Goal: Information Seeking & Learning: Learn about a topic

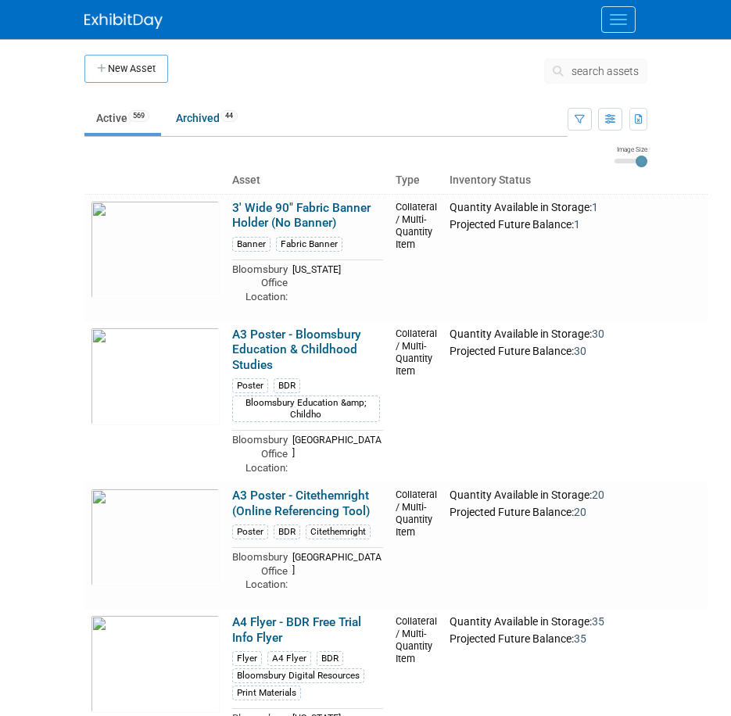
click at [141, 124] on link "Active 569" at bounding box center [122, 118] width 77 height 30
click at [617, 63] on button "search assets" at bounding box center [595, 71] width 103 height 25
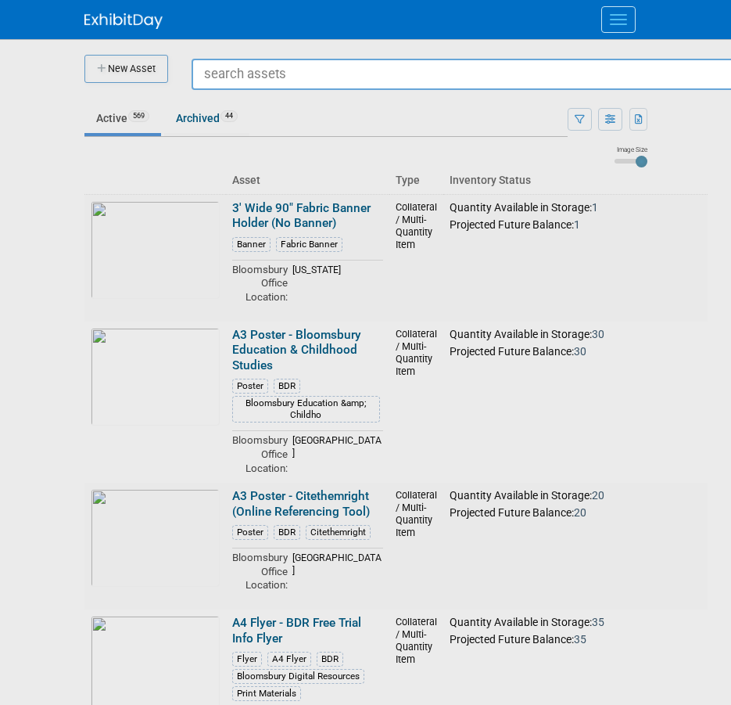
type input "s"
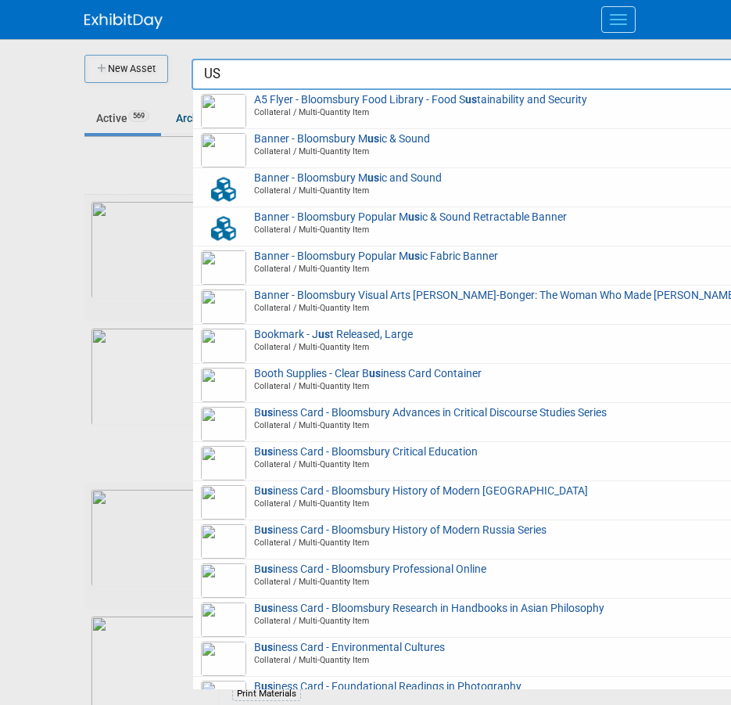
type input "U"
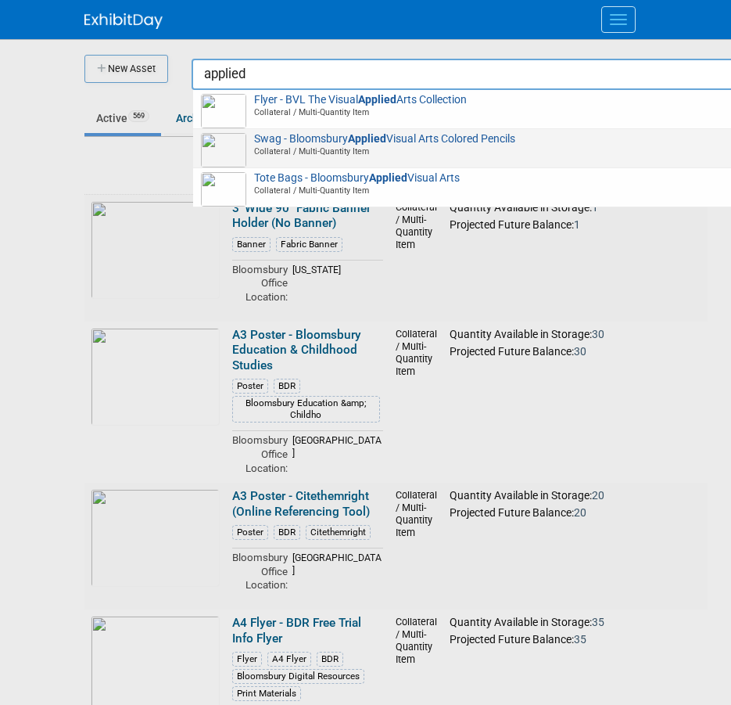
click at [484, 138] on span "Swag - Bloomsbury Applied Visual Arts Colored Pencils Collateral / Multi-Quanti…" at bounding box center [483, 145] width 564 height 25
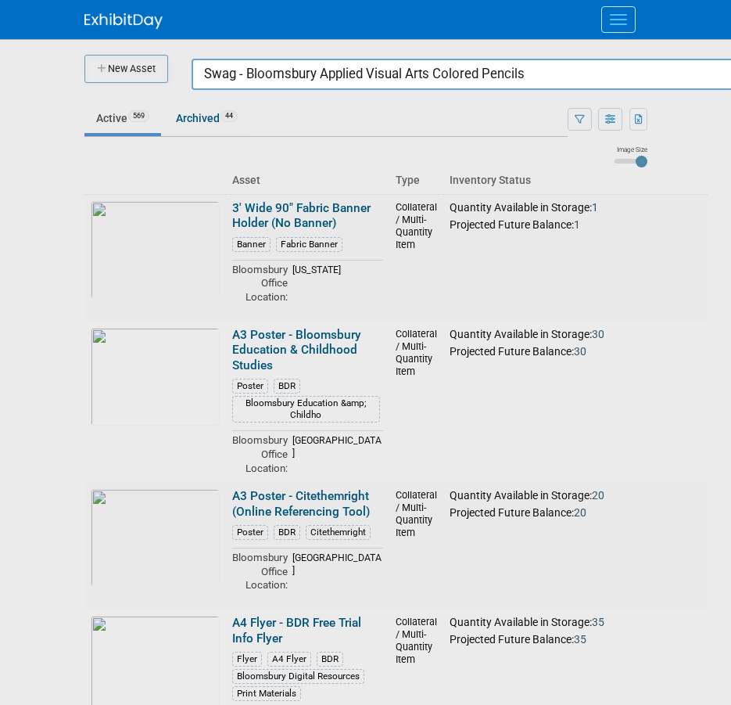
click at [382, 71] on input "Swag - Bloomsbury Applied Visual Arts Colored Pencils" at bounding box center [483, 74] width 583 height 31
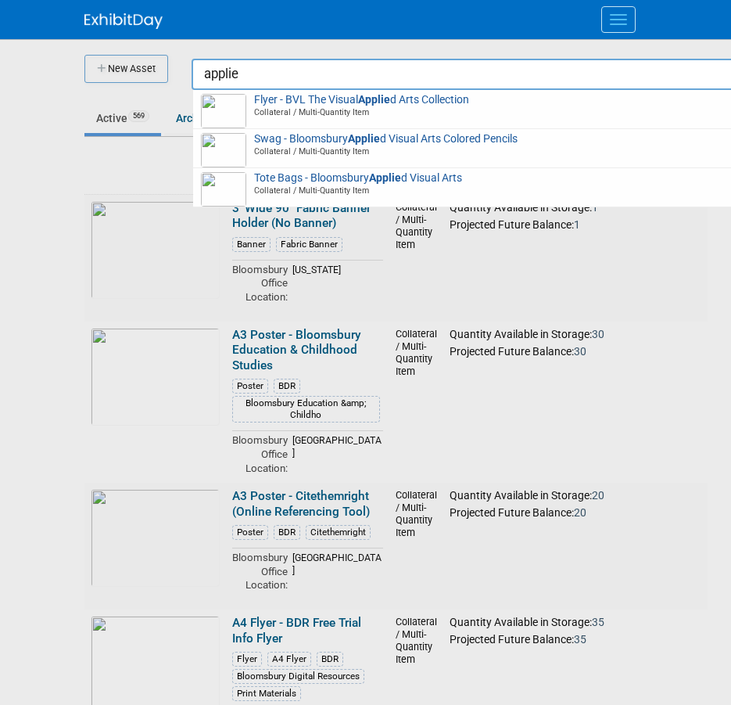
click at [382, 71] on input "applie" at bounding box center [483, 74] width 583 height 31
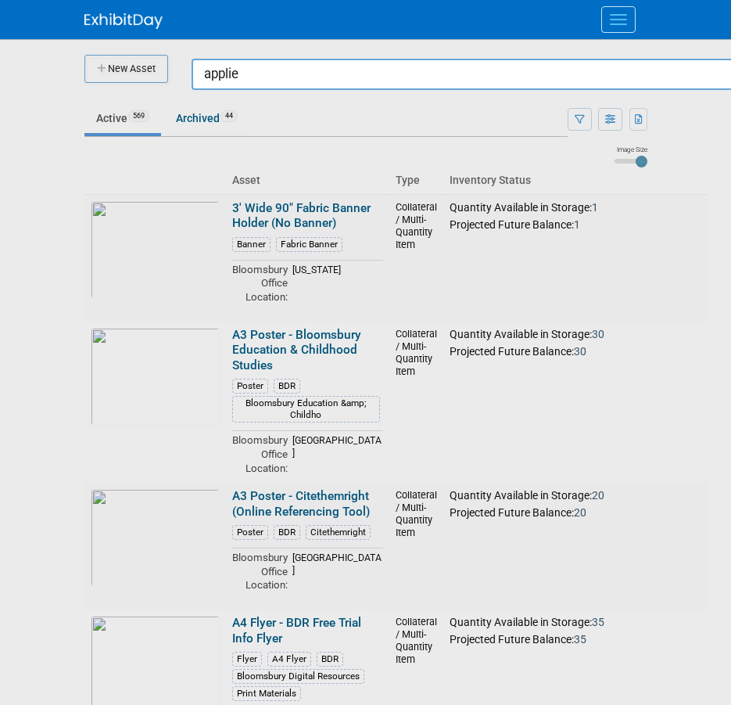
click at [382, 71] on input "applie" at bounding box center [483, 74] width 583 height 31
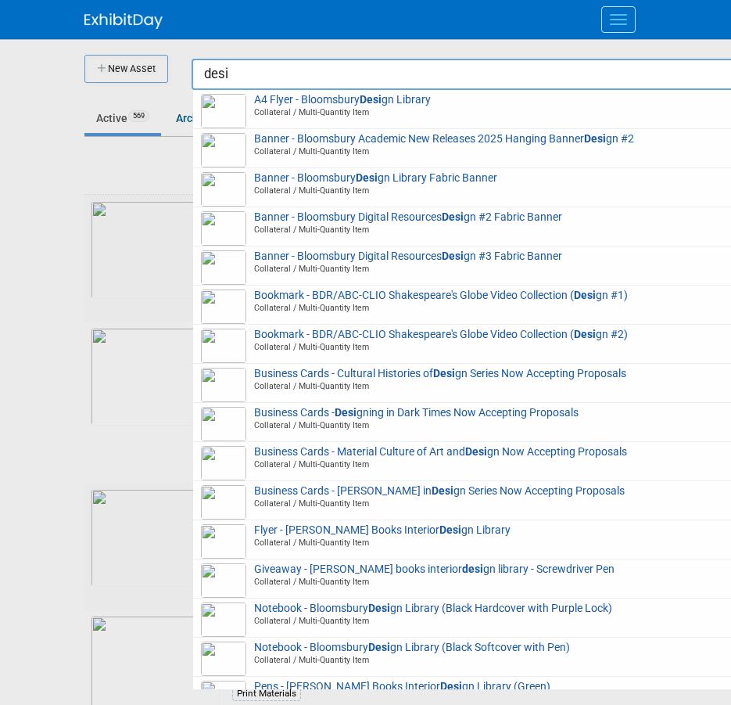
type input "desig"
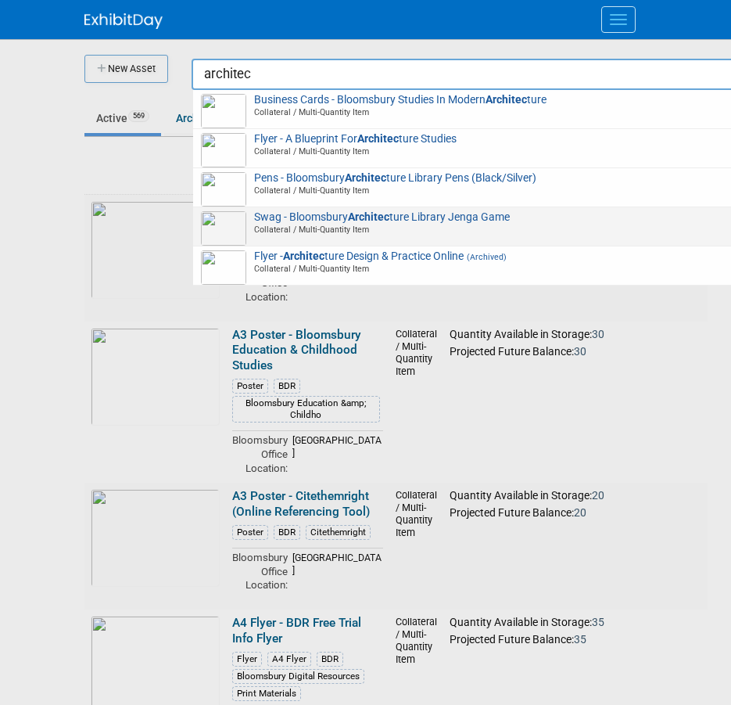
click at [352, 218] on strong "Architec" at bounding box center [368, 216] width 41 height 13
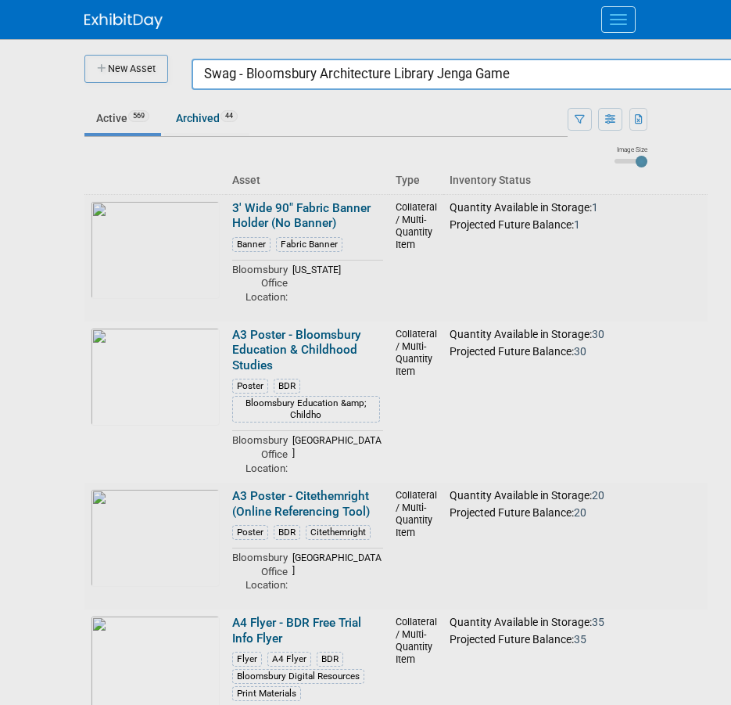
click at [346, 74] on input "Swag - Bloomsbury Architecture Library Jenga Game" at bounding box center [483, 74] width 583 height 31
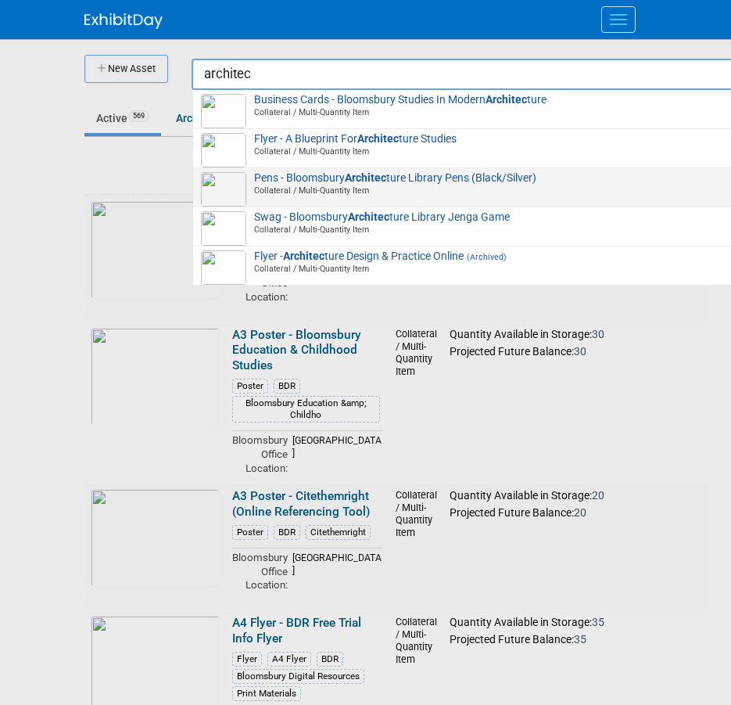
click at [386, 178] on strong "Architec" at bounding box center [365, 177] width 41 height 13
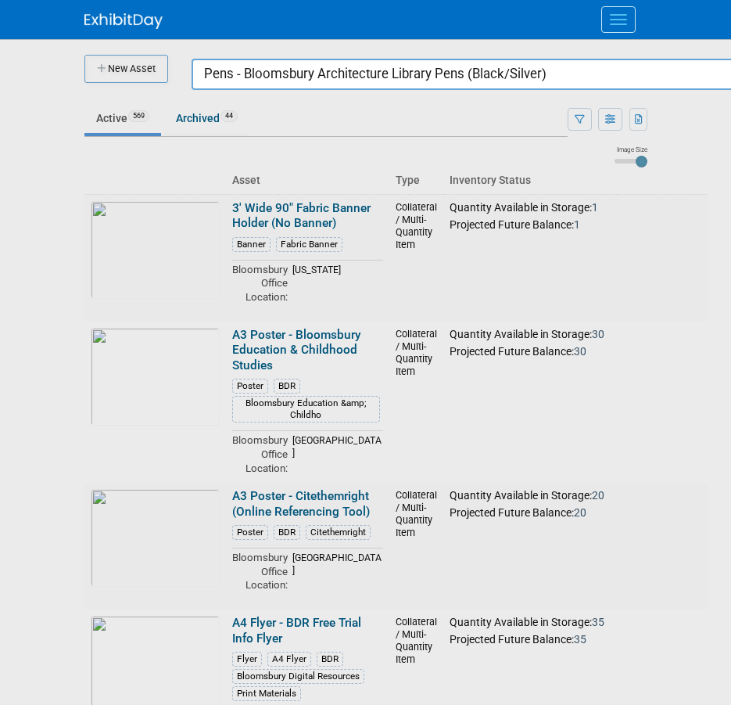
click at [330, 61] on input "Pens - Bloomsbury Architecture Library Pens (Black/Silver)" at bounding box center [483, 74] width 583 height 31
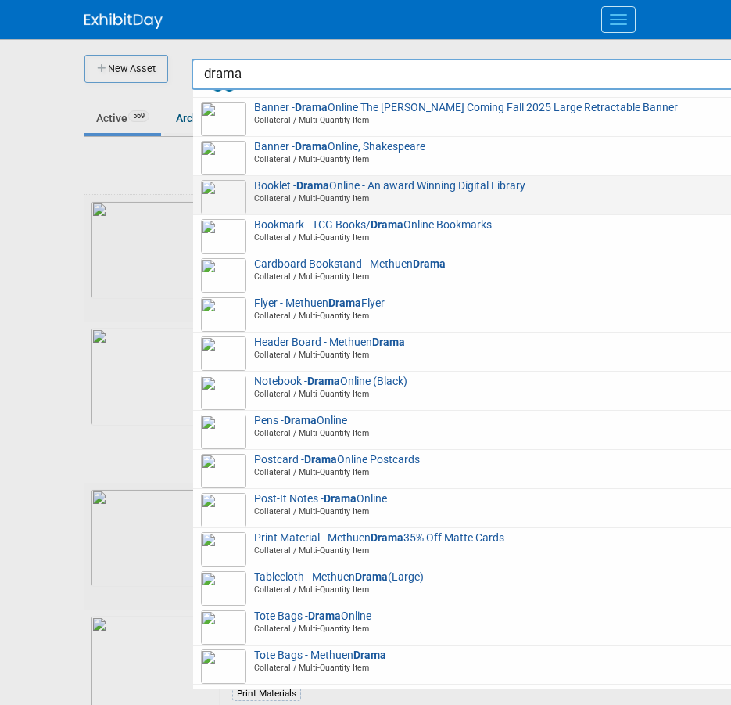
scroll to position [180, 0]
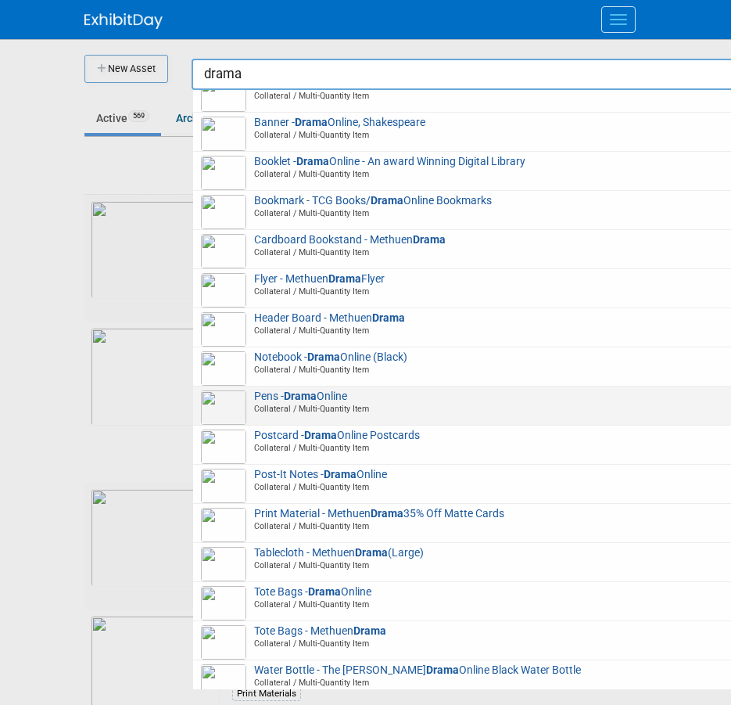
click at [351, 401] on span "Pens - Drama Online Collateral / Multi-Quantity Item" at bounding box center [483, 402] width 564 height 25
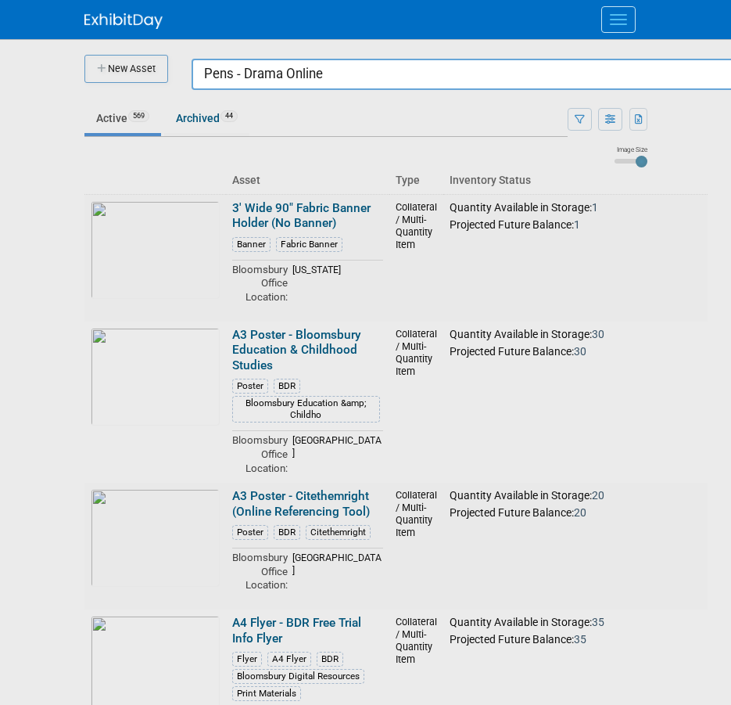
click at [402, 67] on input "Pens - Drama Online" at bounding box center [483, 74] width 583 height 31
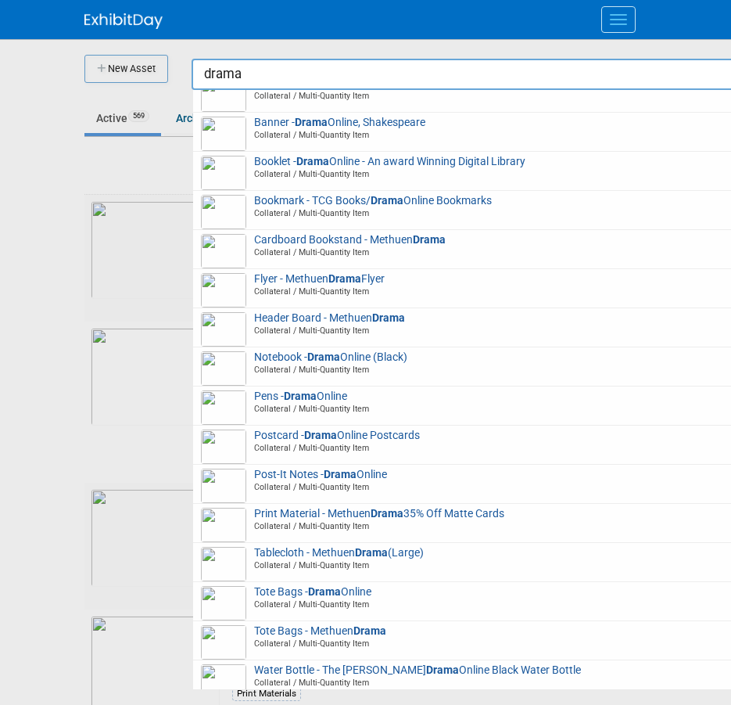
click at [291, 74] on input "drama" at bounding box center [483, 74] width 583 height 31
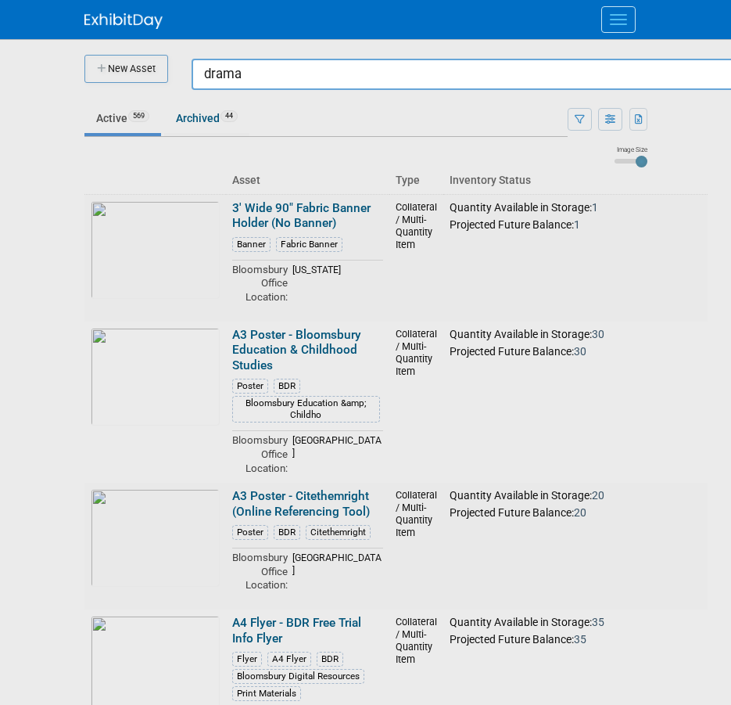
click at [291, 74] on input "drama" at bounding box center [483, 74] width 583 height 31
click at [233, 66] on input "drama" at bounding box center [483, 74] width 583 height 31
type input "a"
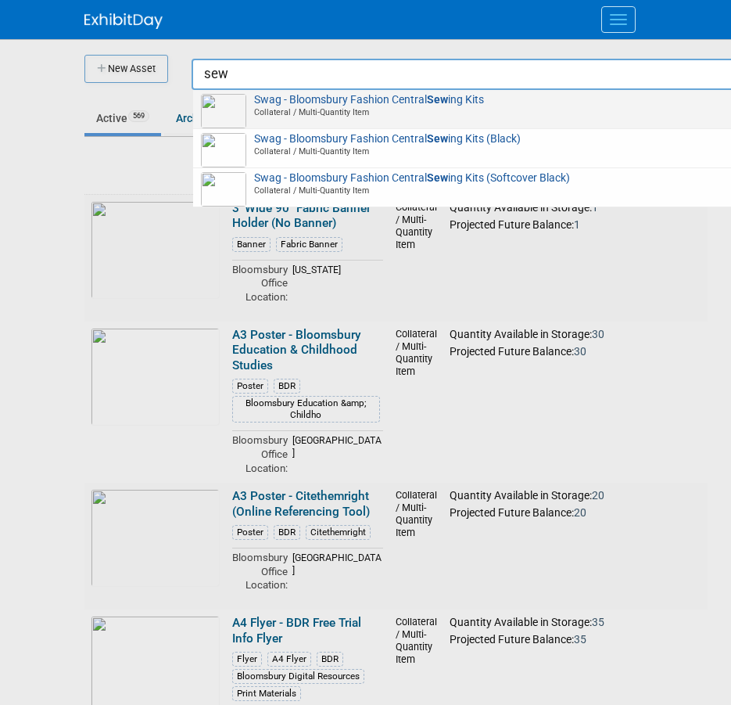
click at [327, 95] on span "Swag - Bloomsbury Fashion Central Sew ing Kits Collateral / Multi-Quantity Item" at bounding box center [483, 106] width 564 height 25
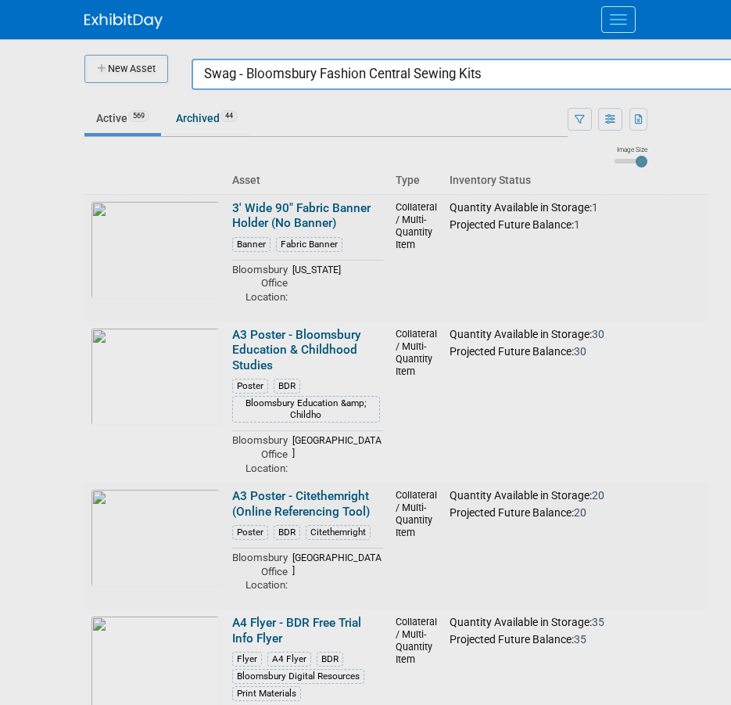
click at [412, 68] on input "Swag - Bloomsbury Fashion Central Sewing Kits" at bounding box center [483, 74] width 583 height 31
paste input "Notebook - Bloomsbury Visual Ar"
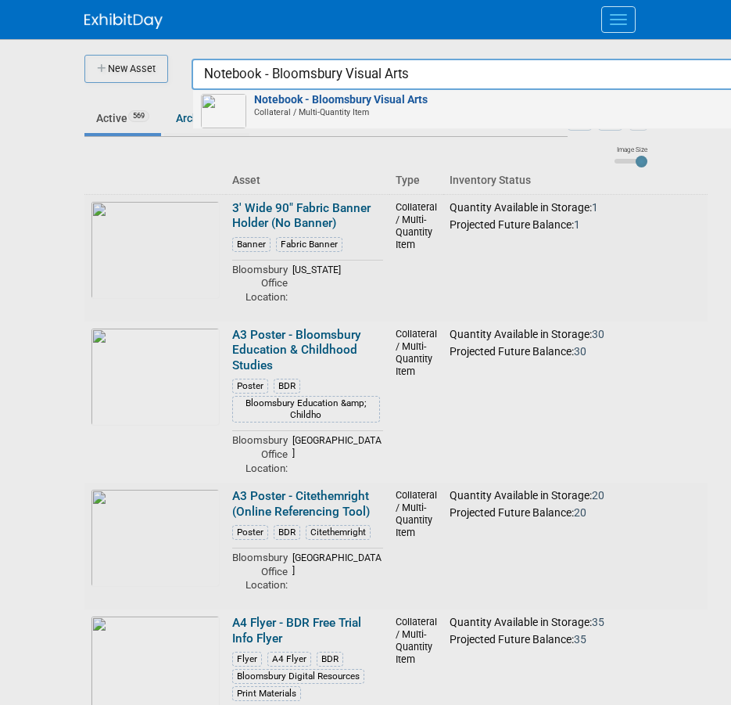
click at [429, 112] on span "Collateral / Multi-Quantity Item" at bounding box center [485, 111] width 559 height 11
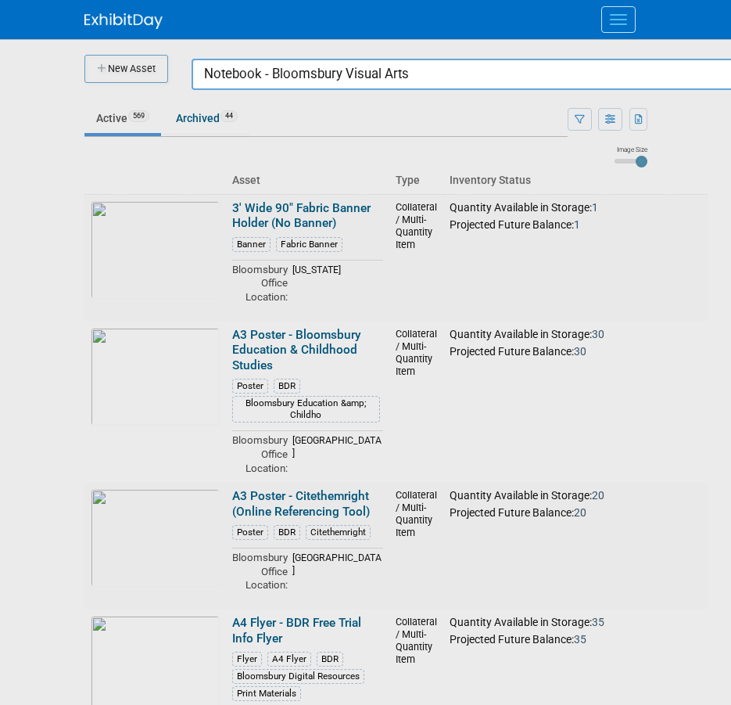
click at [307, 74] on input "Notebook - Bloomsbury Visual Arts" at bounding box center [483, 74] width 583 height 31
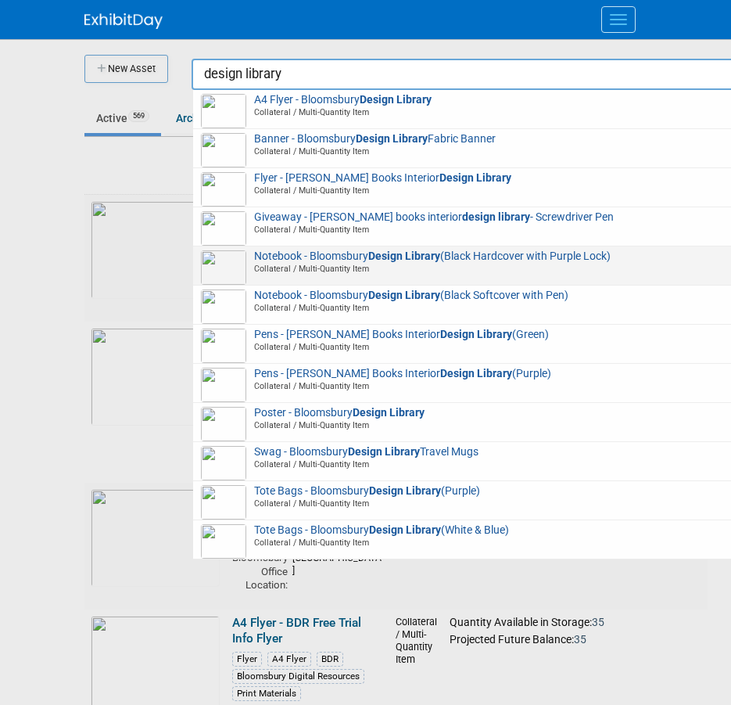
click at [478, 251] on span "Notebook - Bloomsbury Design Library (Black Hardcover with Purple Lock) Collate…" at bounding box center [483, 262] width 564 height 25
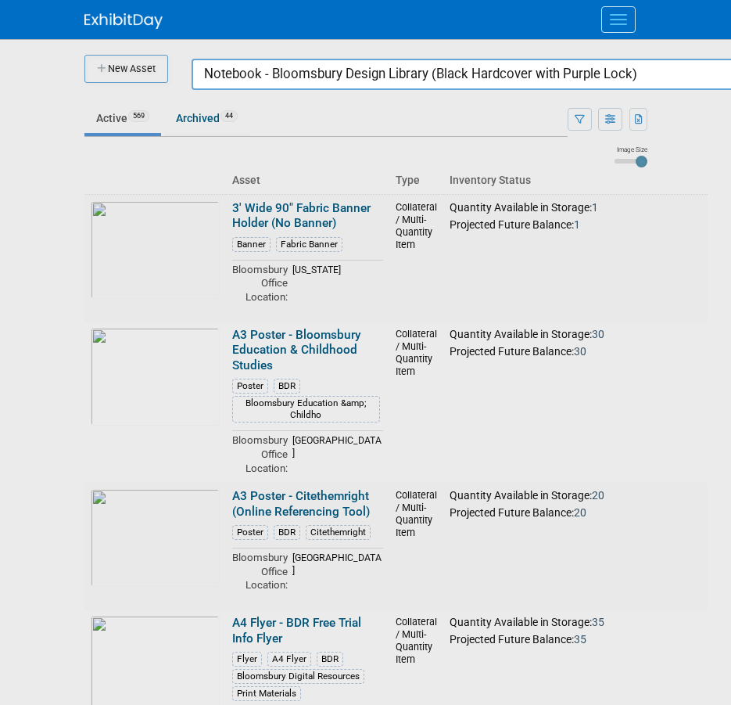
click at [421, 66] on input "Notebook - Bloomsbury Design Library (Black Hardcover with Purple Lock)" at bounding box center [483, 74] width 583 height 31
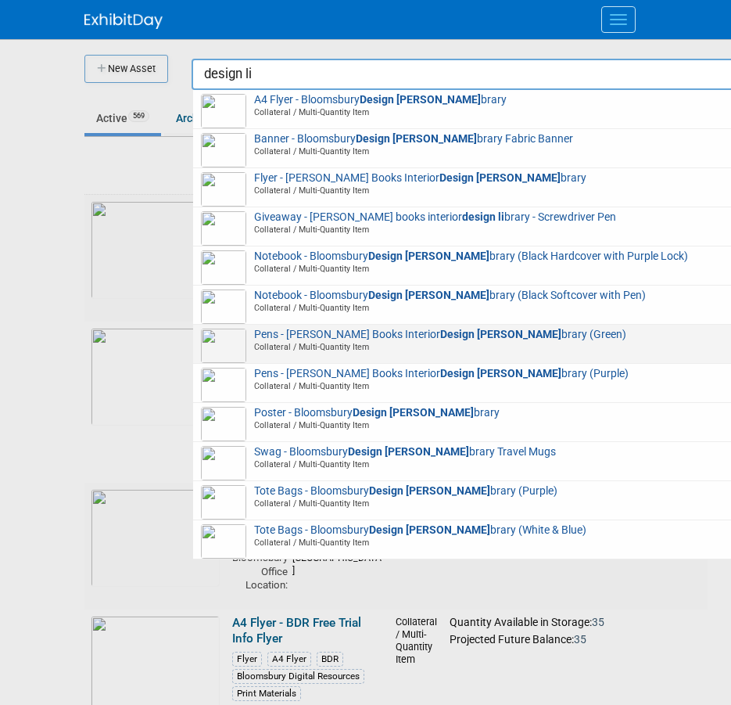
click at [440, 331] on strong "Design Li" at bounding box center [500, 334] width 121 height 13
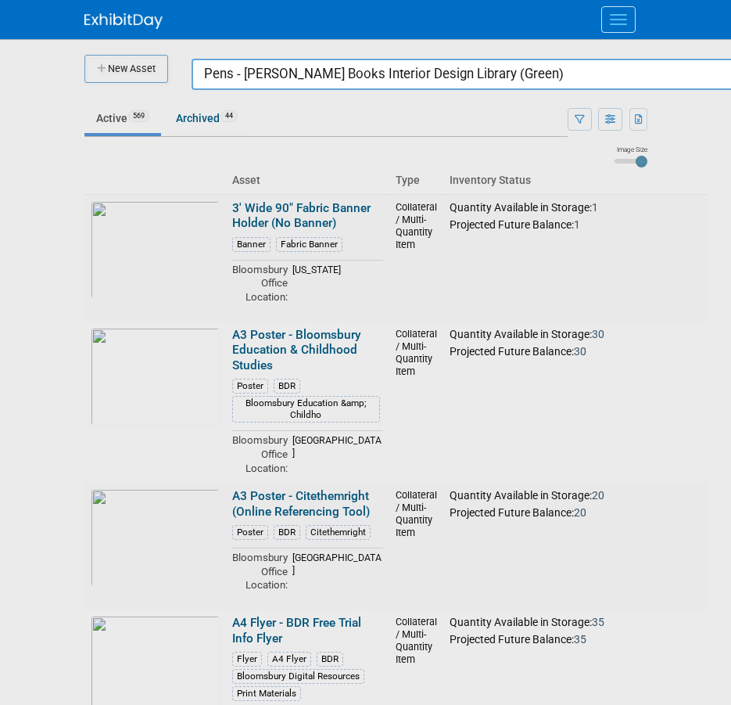
click at [611, 82] on input "Pens - Fairchild Books Interior Design Library (Green)" at bounding box center [483, 74] width 583 height 31
paste input "Notebook - Bloomsbury Visual Arts"
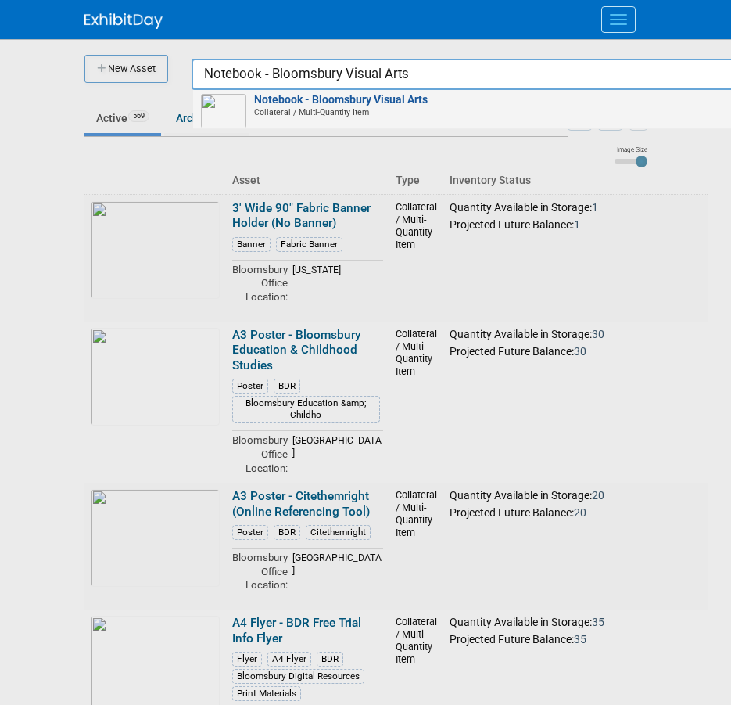
click at [602, 94] on span "Notebook - Bloomsbury Visual Arts Collateral / Multi-Quantity Item" at bounding box center [483, 106] width 564 height 25
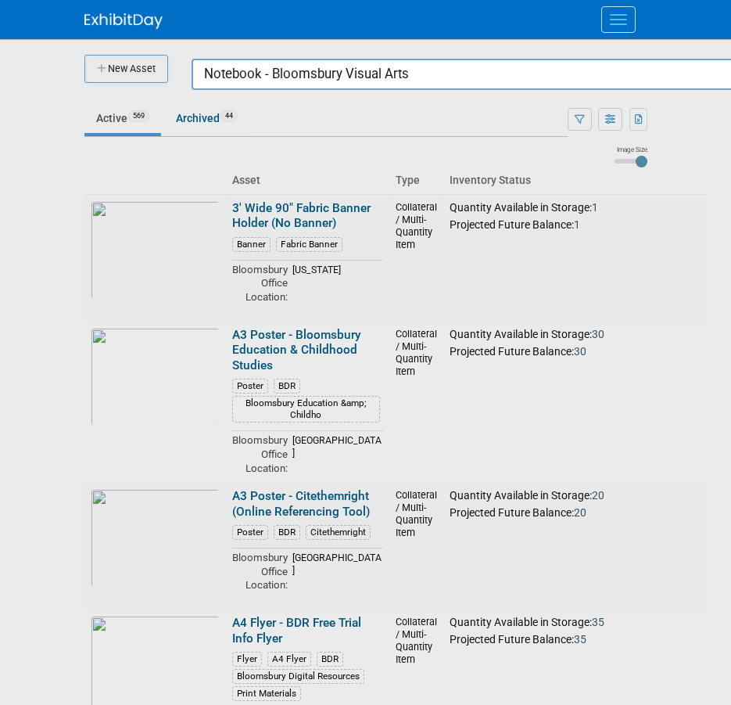
click at [512, 73] on input "Notebook - Bloomsbury Visual Arts" at bounding box center [483, 74] width 583 height 31
paste input "Tote Bags"
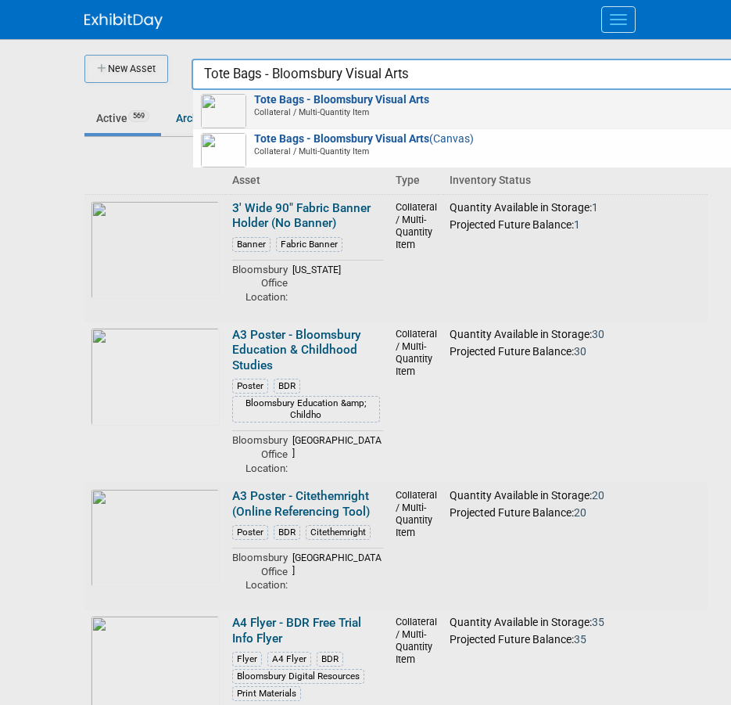
click at [494, 116] on span "Collateral / Multi-Quantity Item" at bounding box center [485, 111] width 559 height 11
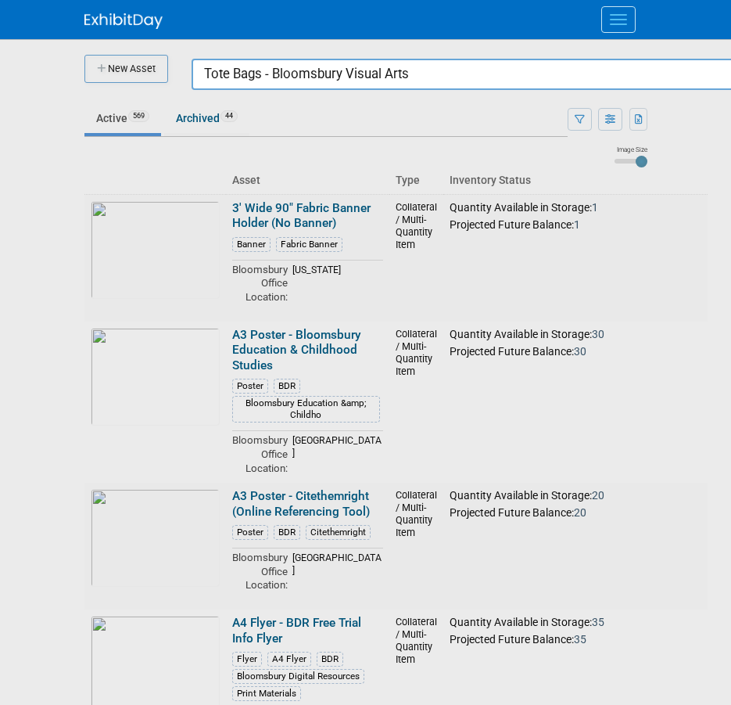
click at [325, 75] on input "Tote Bags - Bloomsbury Visual Arts" at bounding box center [483, 74] width 583 height 31
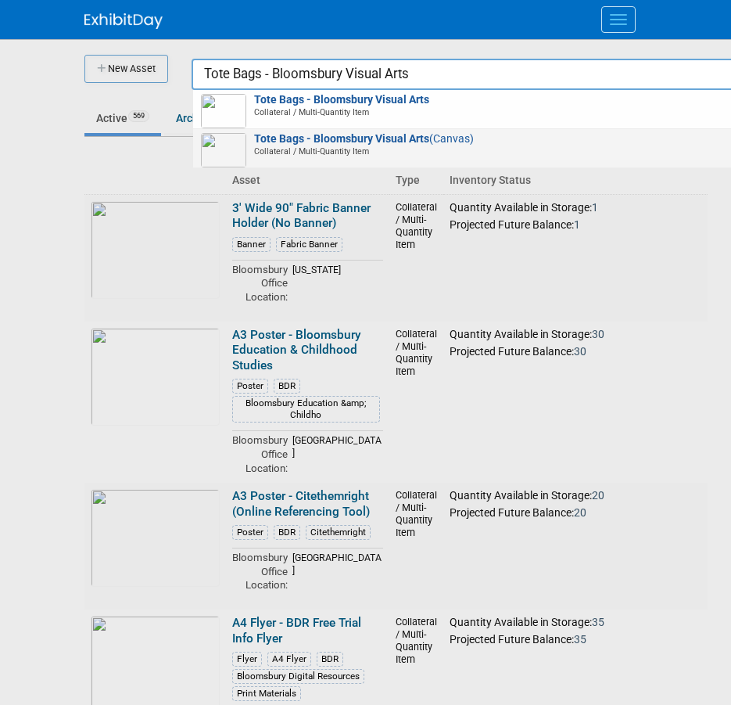
click at [321, 150] on span "Collateral / Multi-Quantity Item" at bounding box center [485, 150] width 559 height 11
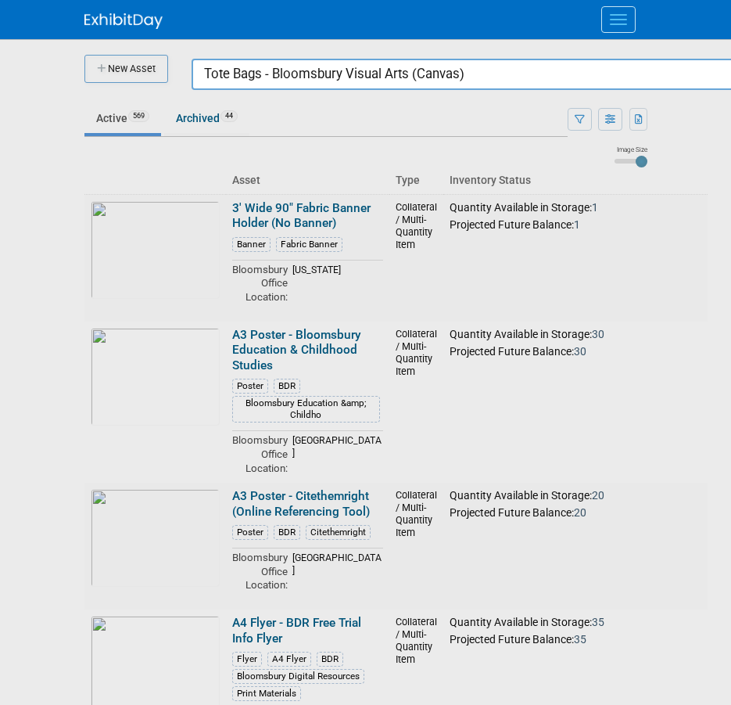
click at [338, 74] on input "Tote Bags - Bloomsbury Visual Arts (Canvas)" at bounding box center [483, 74] width 583 height 31
paste input "Notebook - Drama Online (Black"
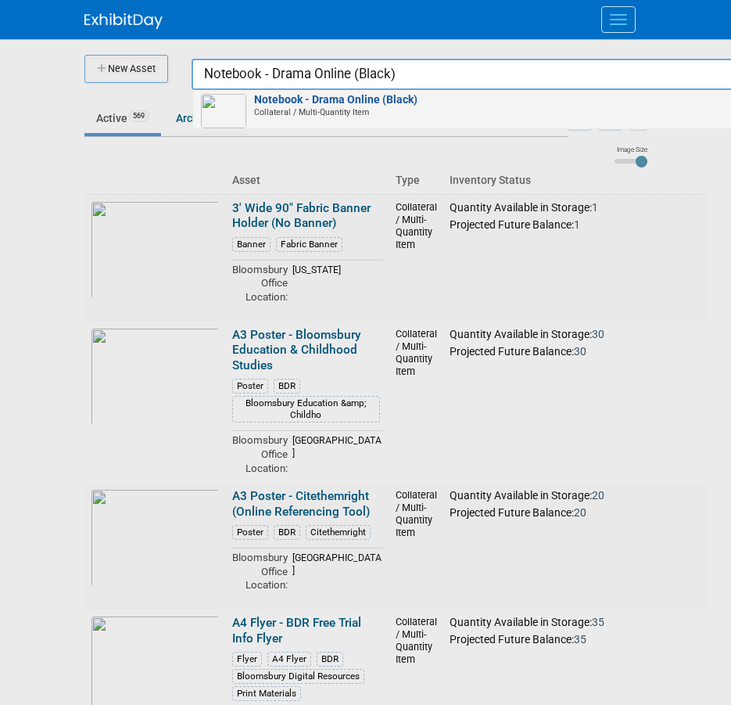
click at [341, 90] on div "Notebook - Drama Online (Black) Collateral / Multi-Quantity Item" at bounding box center [483, 109] width 580 height 39
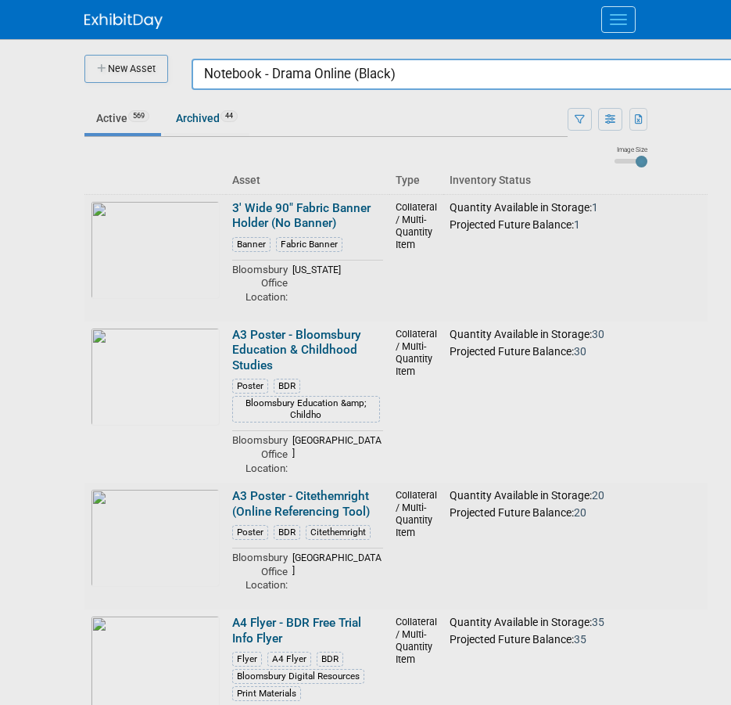
drag, startPoint x: 3, startPoint y: 494, endPoint x: 417, endPoint y: 35, distance: 618.0
click at [366, 494] on div at bounding box center [366, 352] width 0 height 705
click at [366, 101] on div at bounding box center [366, 352] width 0 height 705
click at [388, 78] on input "Notebook - Drama Online (Black)" at bounding box center [483, 74] width 583 height 31
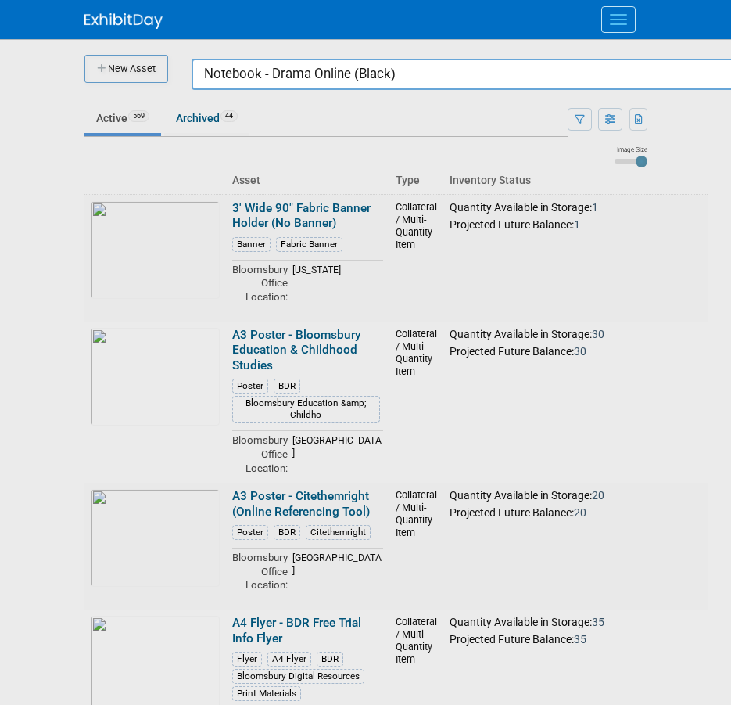
click at [388, 78] on input "Notebook - Drama Online (Black)" at bounding box center [483, 74] width 583 height 31
paste input "Swag - Bloomsbury Fashion Central Sewing Kits (Softcover"
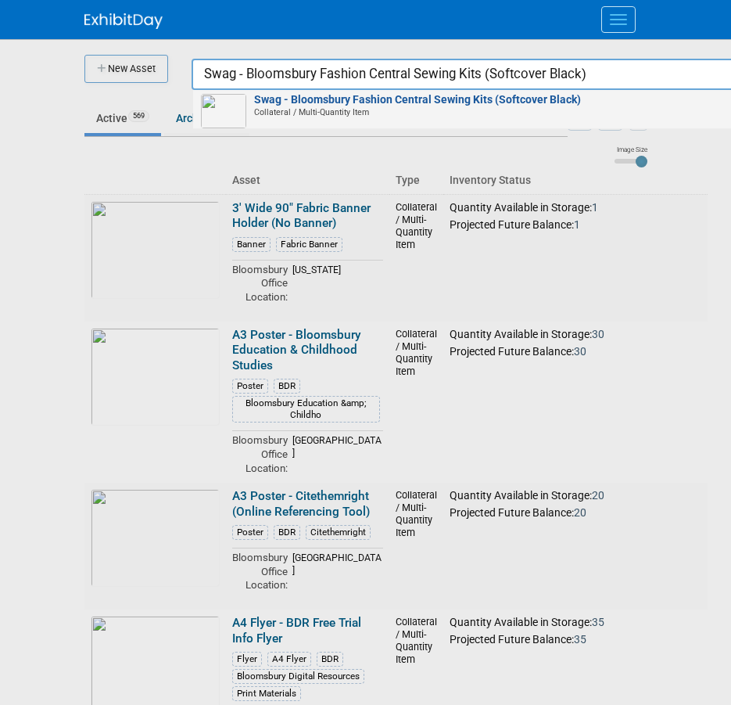
click at [400, 102] on strong "Swag - Bloomsbury Fashion Central Sewing Kits (Softcover Black)" at bounding box center [417, 99] width 327 height 13
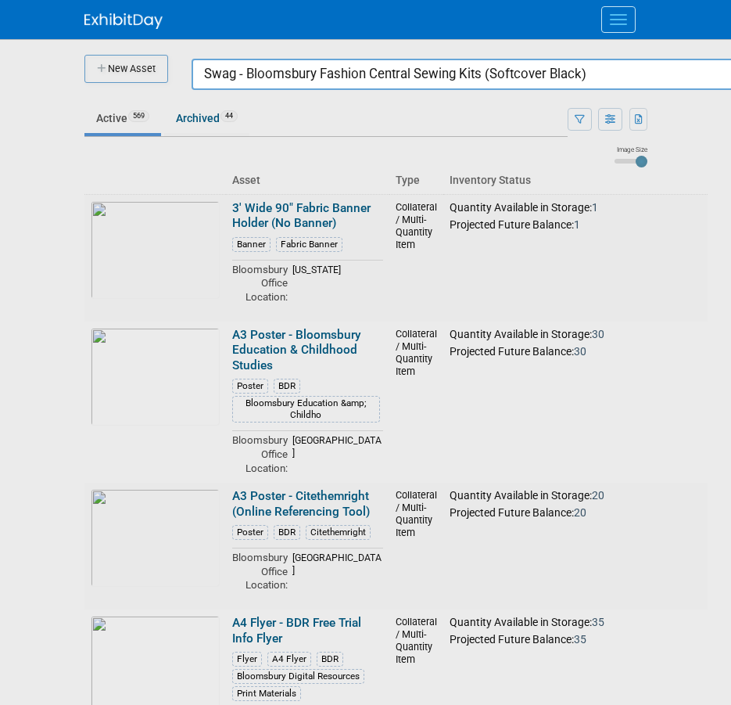
click at [400, 74] on input "Swag - Bloomsbury Fashion Central Sewing Kits (Softcover Black)" at bounding box center [483, 74] width 583 height 31
paste input "Tabletop Banner - Jessica Kingsley Publishers Library"
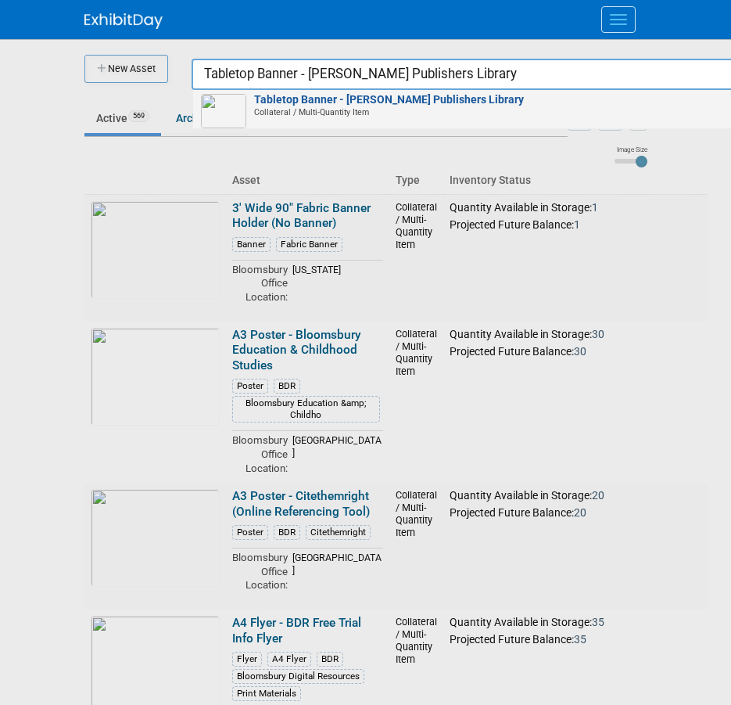
click at [389, 99] on strong "Tabletop Banner - Jessica Kingsley Publishers Library" at bounding box center [389, 99] width 270 height 13
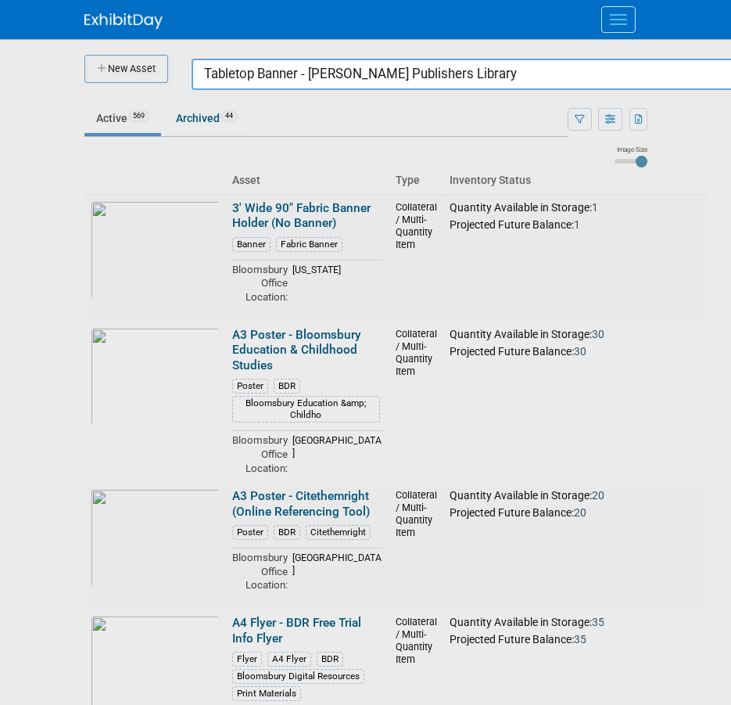
click at [288, 78] on input "Tabletop Banner - Jessica Kingsley Publishers Library" at bounding box center [483, 74] width 583 height 31
paste input "ote Bags - Bloomsbury Visual Arts (Canvas)"
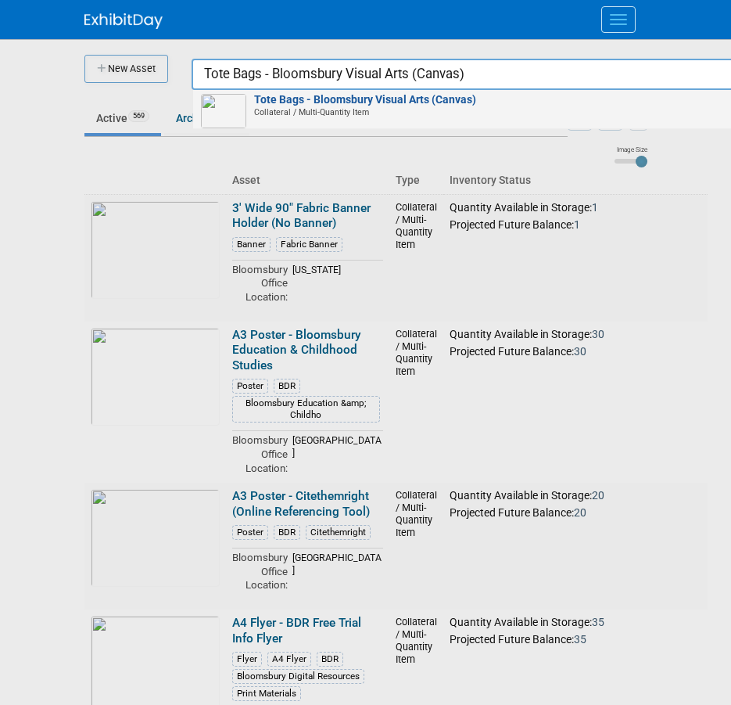
click at [339, 98] on strong "Tote Bags - Bloomsbury Visual Arts (Canvas)" at bounding box center [365, 99] width 222 height 13
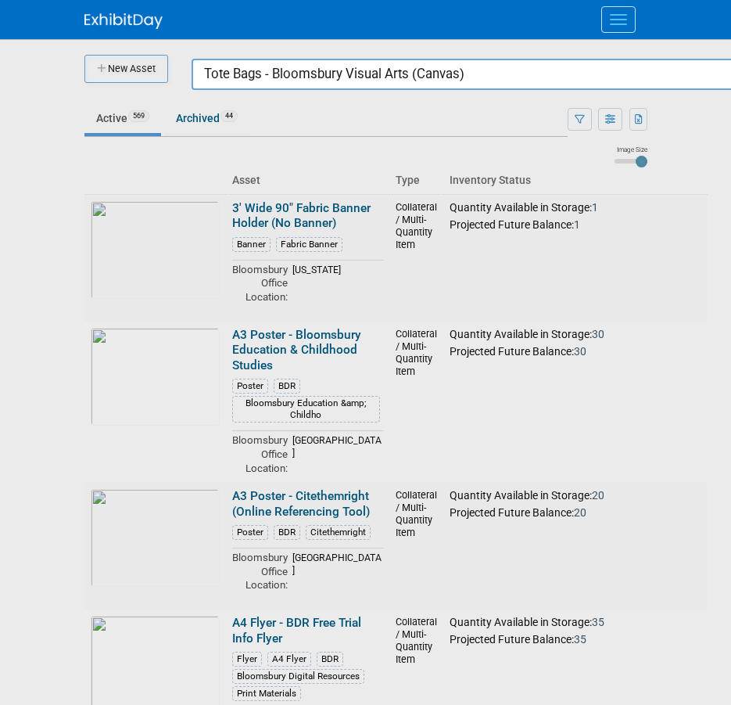
click at [278, 66] on input "Tote Bags - Bloomsbury Visual Arts (Canvas)" at bounding box center [483, 74] width 583 height 31
paste input "Notebook - Bloomsbury Visual Arts"
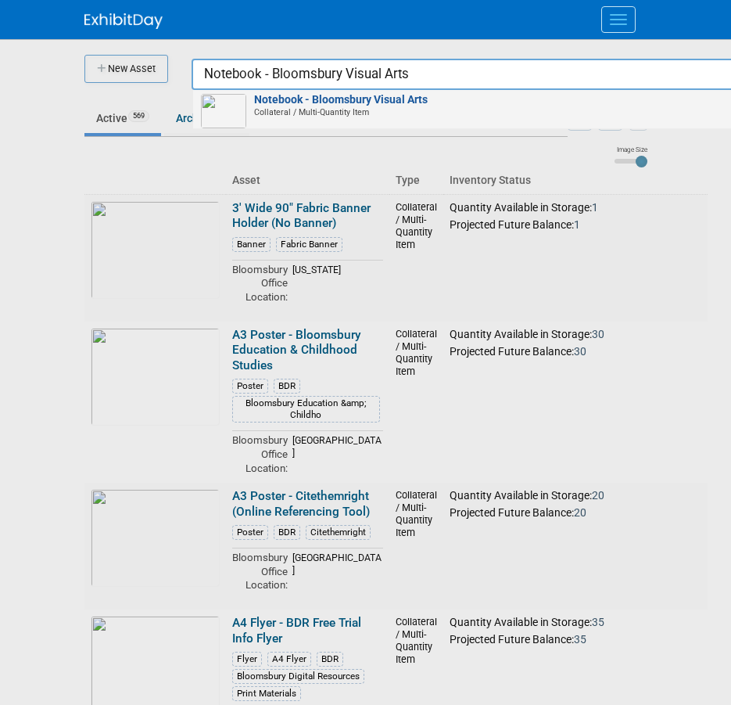
type input "Notebook - Bloomsbury Visual Arts"
click at [389, 105] on strong "Notebook - Bloomsbury Visual Arts" at bounding box center [341, 99] width 174 height 13
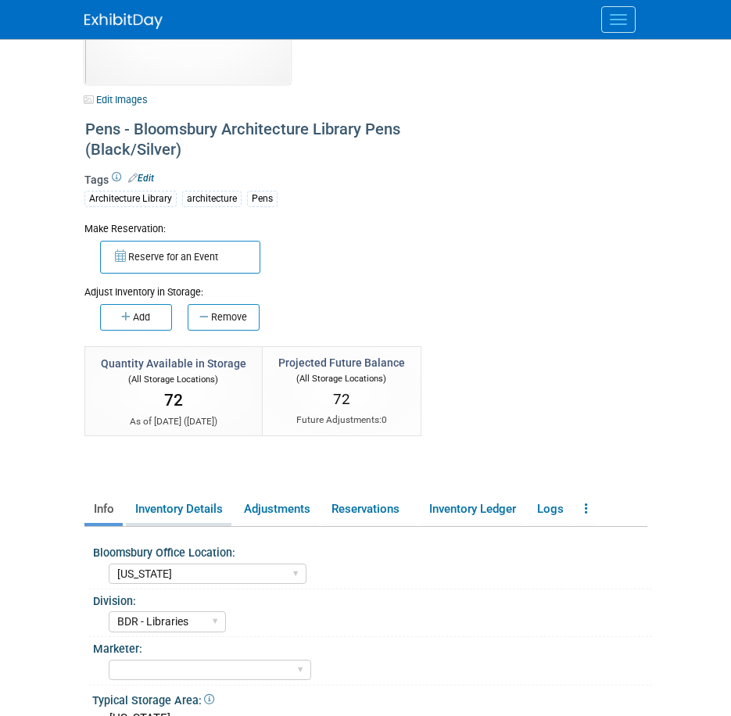
click at [181, 515] on link "Inventory Details" at bounding box center [179, 509] width 106 height 27
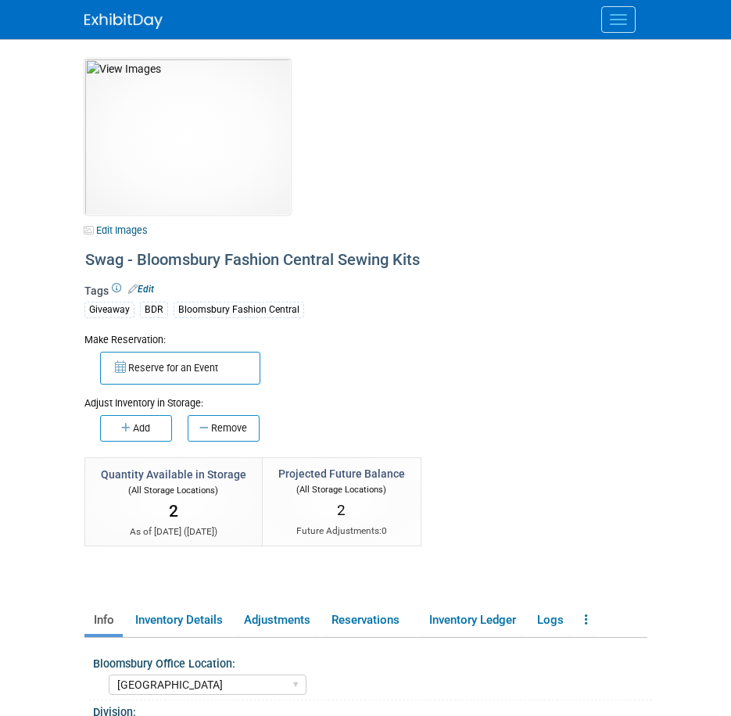
select select "[GEOGRAPHIC_DATA]"
select select "BDR - Libraries"
click at [207, 616] on link "Inventory Details" at bounding box center [179, 620] width 106 height 27
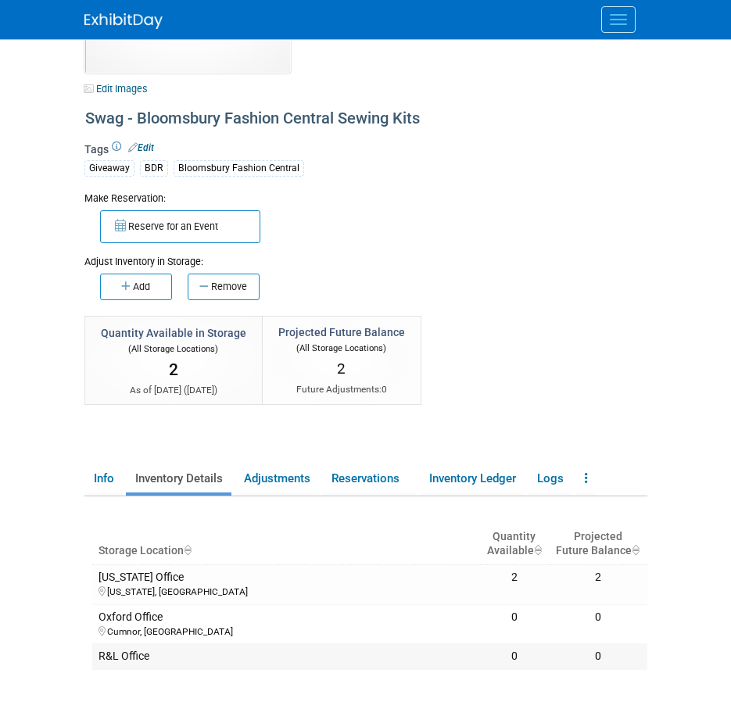
scroll to position [260, 0]
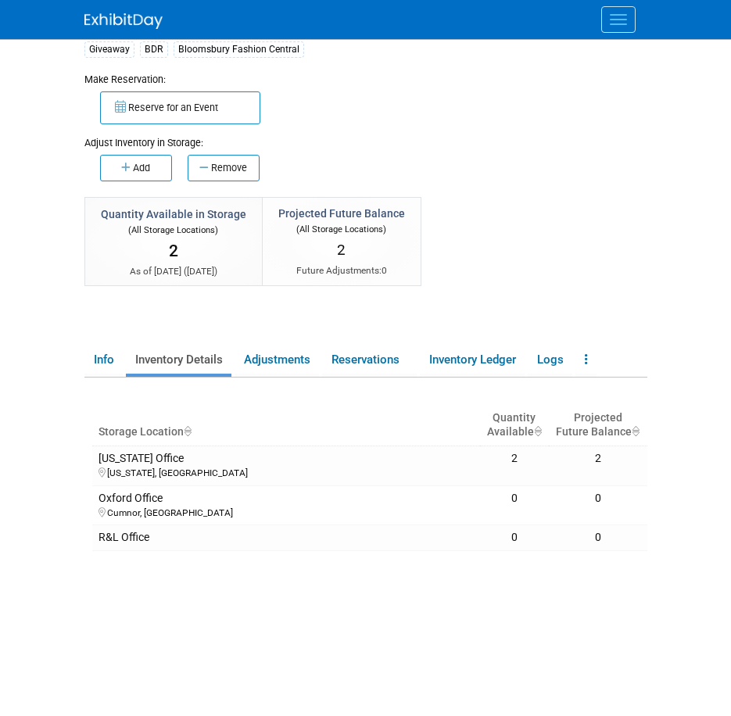
click at [37, 214] on body "A&P Conference Workspace Events Task Board Assets New Asset" at bounding box center [365, 98] width 731 height 716
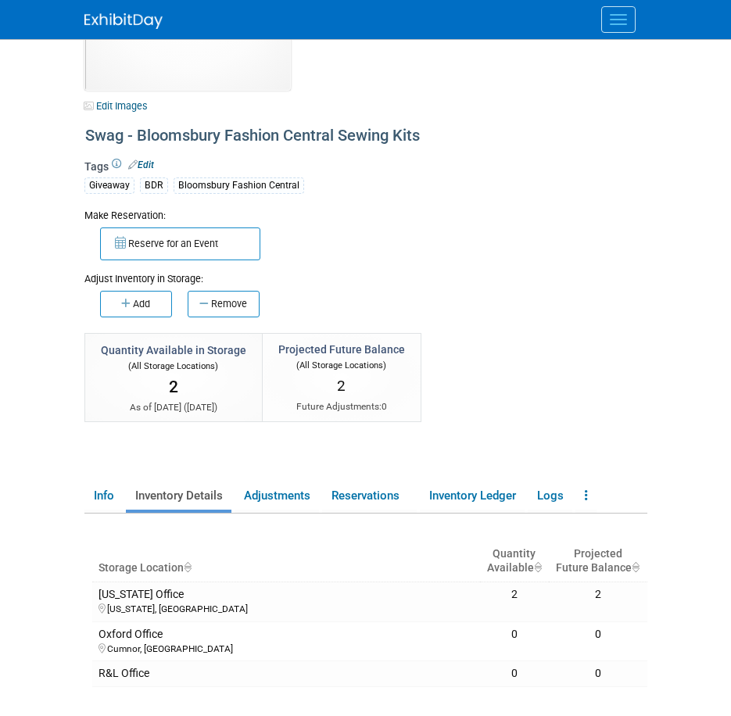
scroll to position [0, 0]
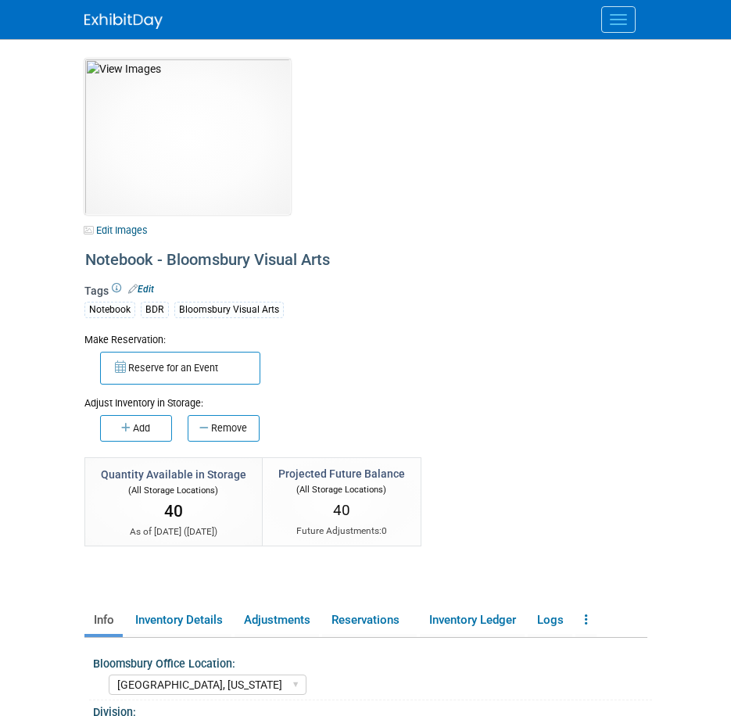
select select "[GEOGRAPHIC_DATA], [US_STATE]"
select select "BDR - Libraries"
click at [186, 629] on link "Inventory Details" at bounding box center [179, 620] width 106 height 27
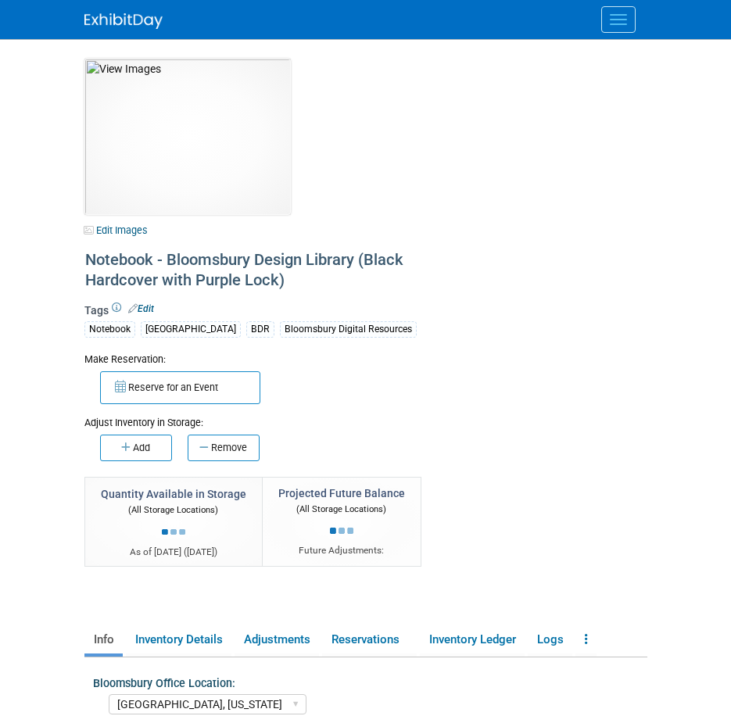
select select "[GEOGRAPHIC_DATA], [US_STATE]"
select select "BDR - Libraries"
click at [193, 623] on div "10031442-10726685-3417251c-ebf8-4055-b39f-99a13611647a.jpg Edit Images Collater…" at bounding box center [365, 524] width 563 height 930
click at [189, 638] on link "Inventory Details" at bounding box center [179, 639] width 106 height 27
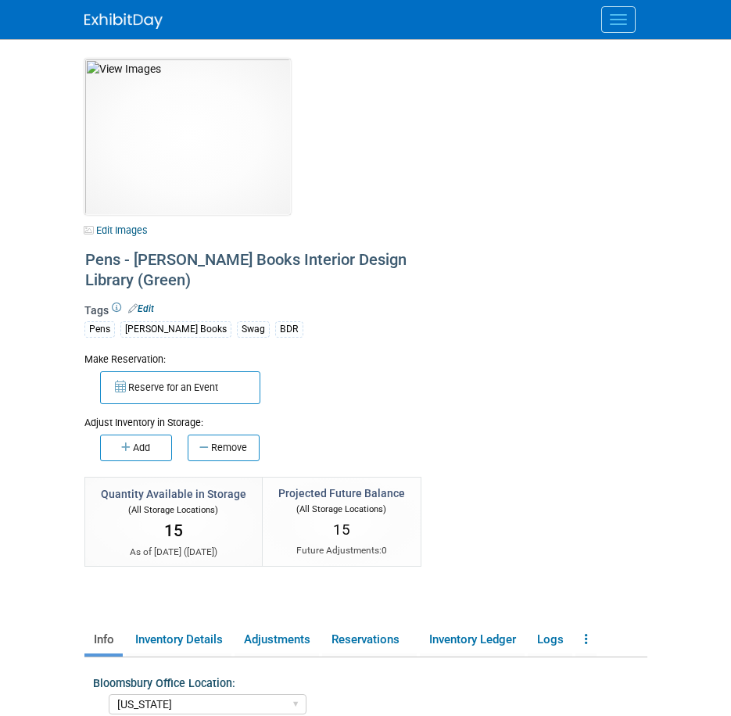
select select "[US_STATE]"
select select "BDR - Libraries"
click at [177, 642] on link "Inventory Details" at bounding box center [179, 639] width 106 height 27
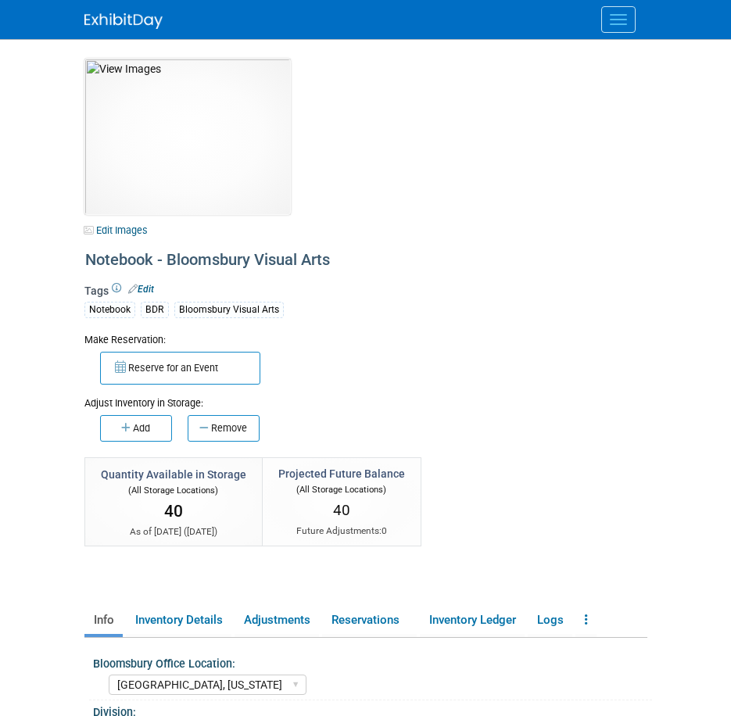
select select "[GEOGRAPHIC_DATA], [US_STATE]"
select select "BDR - Libraries"
click at [203, 616] on link "Inventory Details" at bounding box center [179, 620] width 106 height 27
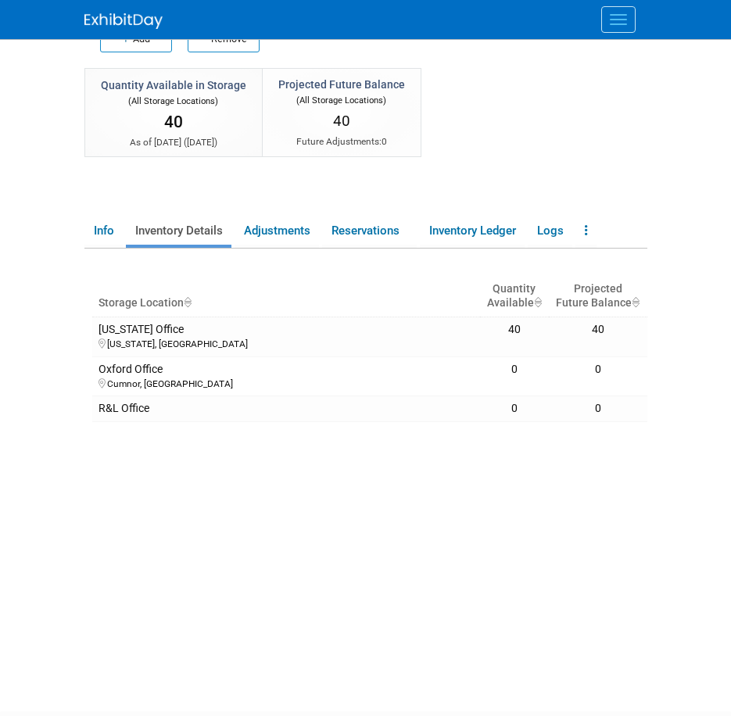
scroll to position [391, 0]
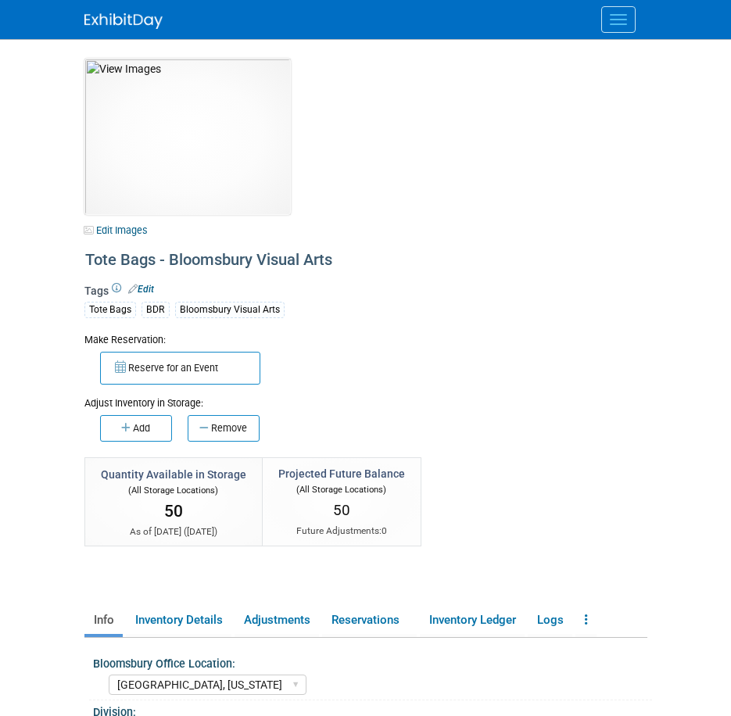
select select "[GEOGRAPHIC_DATA], [US_STATE]"
select select "A&P"
click at [210, 619] on link "Inventory Details" at bounding box center [179, 620] width 106 height 27
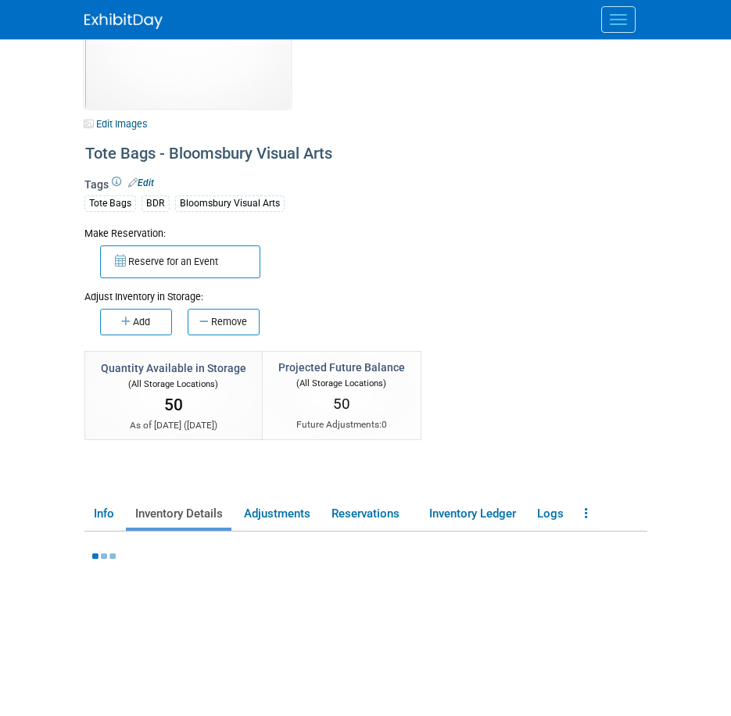
scroll to position [260, 0]
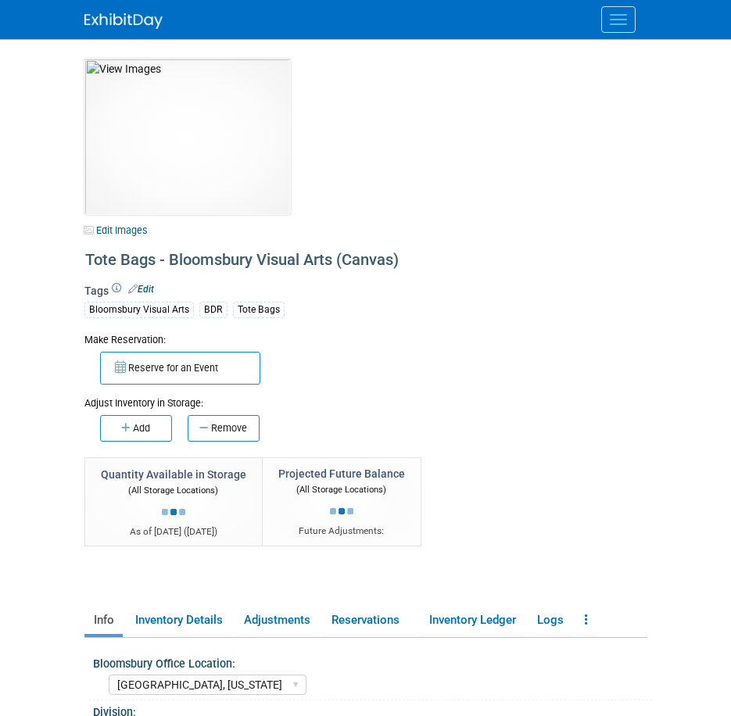
select select "[GEOGRAPHIC_DATA], [US_STATE]"
select select "BDR - Libraries"
click at [148, 623] on link "Inventory Details" at bounding box center [179, 620] width 106 height 27
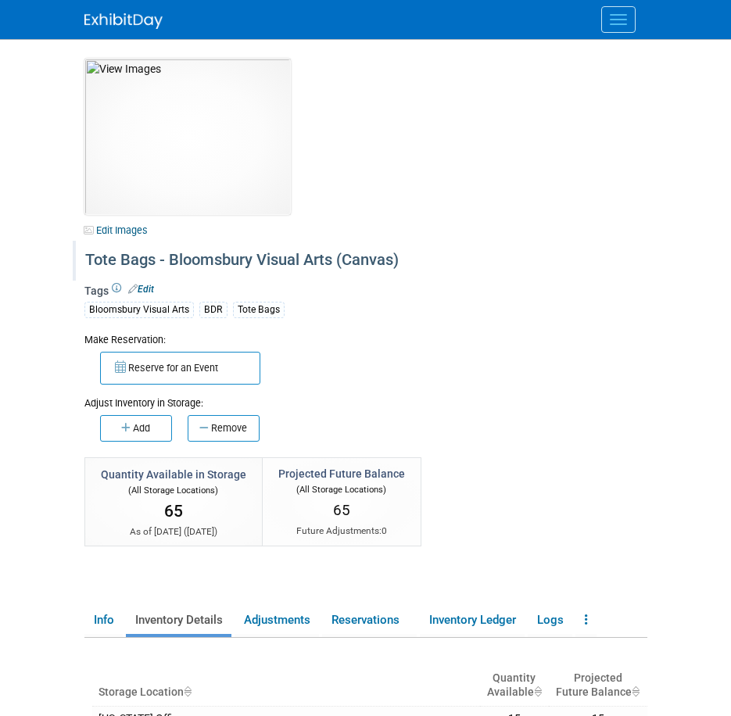
click at [235, 265] on div "Tote Bags - Bloomsbury Visual Arts (Canvas)" at bounding box center [266, 260] width 372 height 28
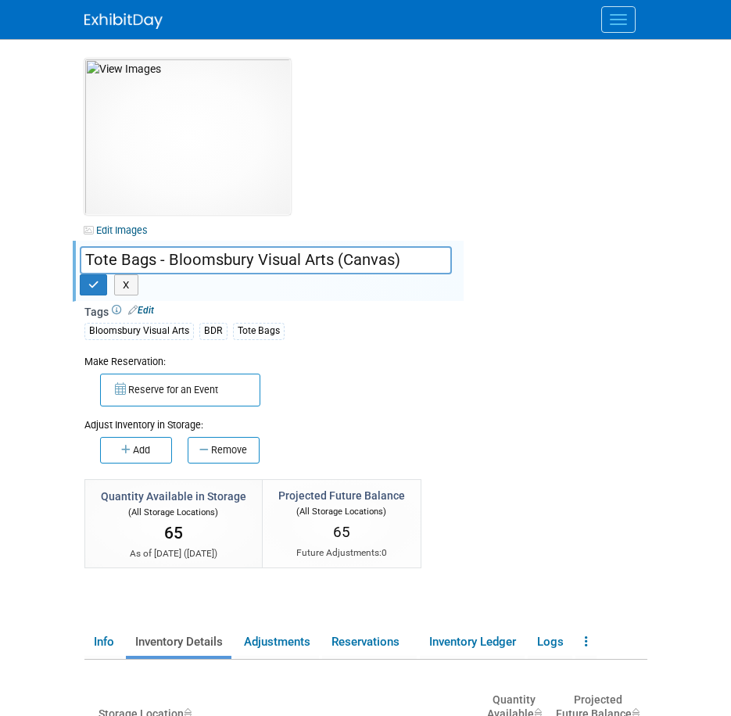
click at [235, 265] on input "Tote Bags - Bloomsbury Visual Arts (Canvas)" at bounding box center [266, 259] width 372 height 27
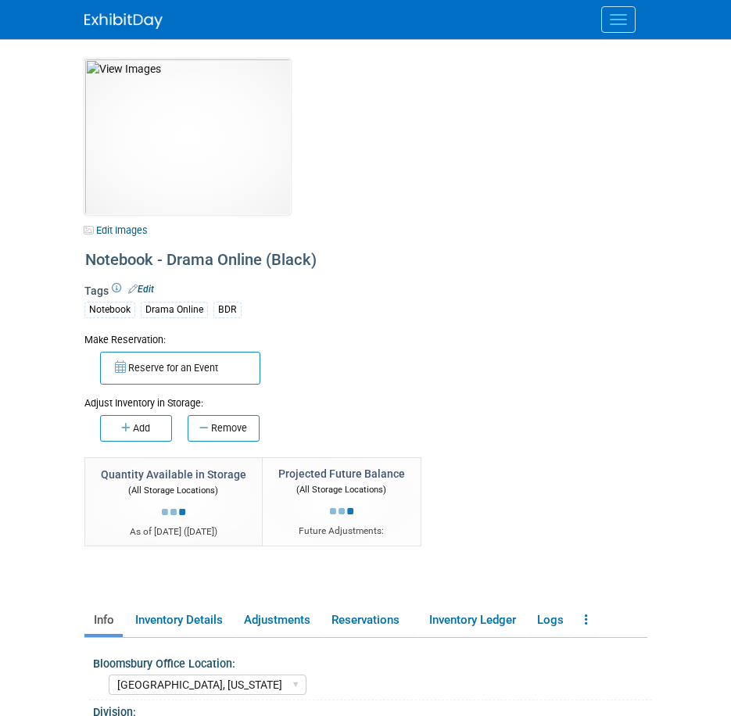
select select "[GEOGRAPHIC_DATA], [US_STATE]"
select select "BDR - Libraries"
click at [163, 626] on link "Inventory Details" at bounding box center [179, 620] width 106 height 27
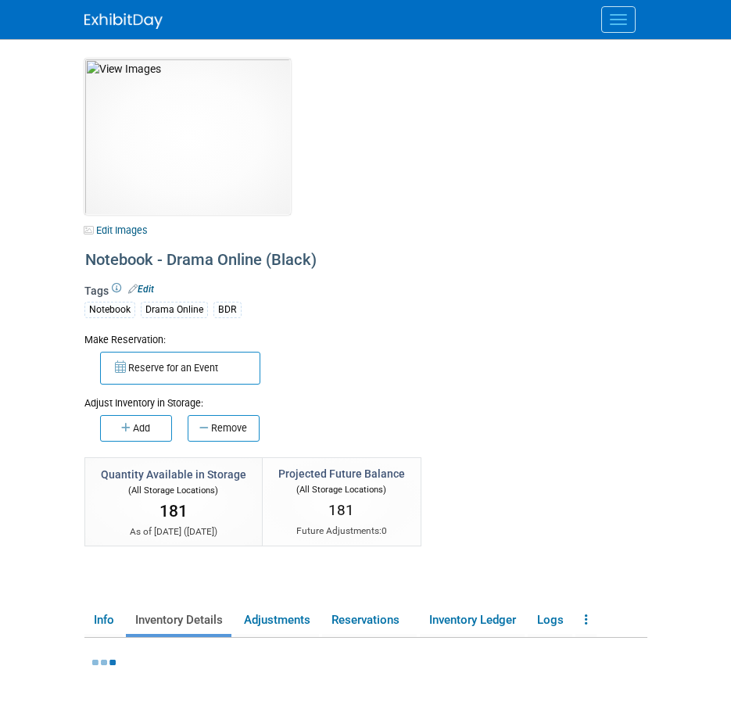
scroll to position [260, 0]
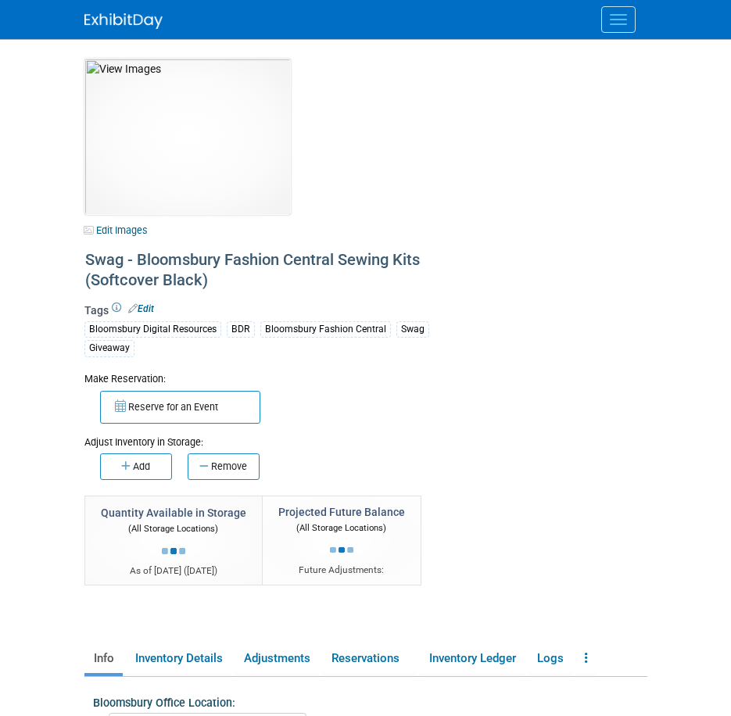
select select "[GEOGRAPHIC_DATA], [US_STATE]"
select select "BDR - Libraries"
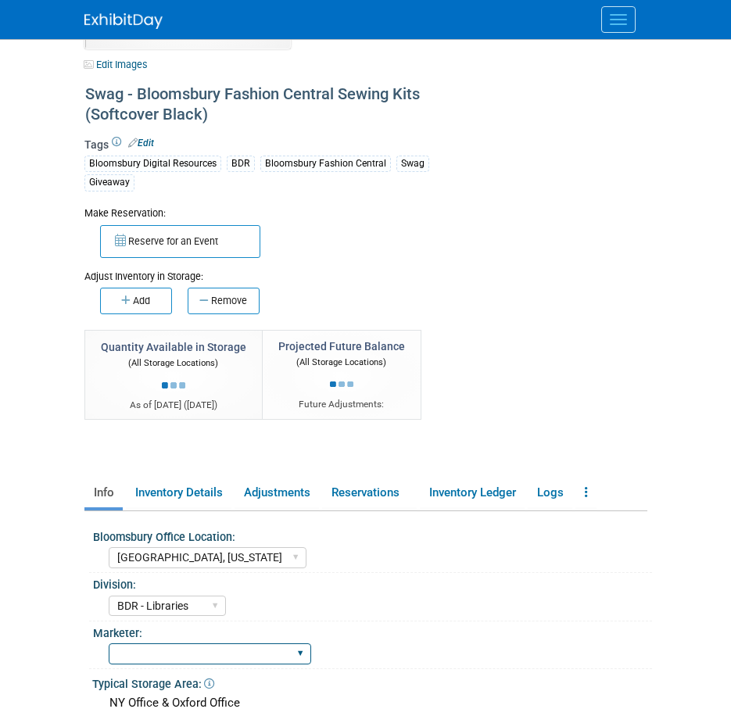
scroll to position [260, 0]
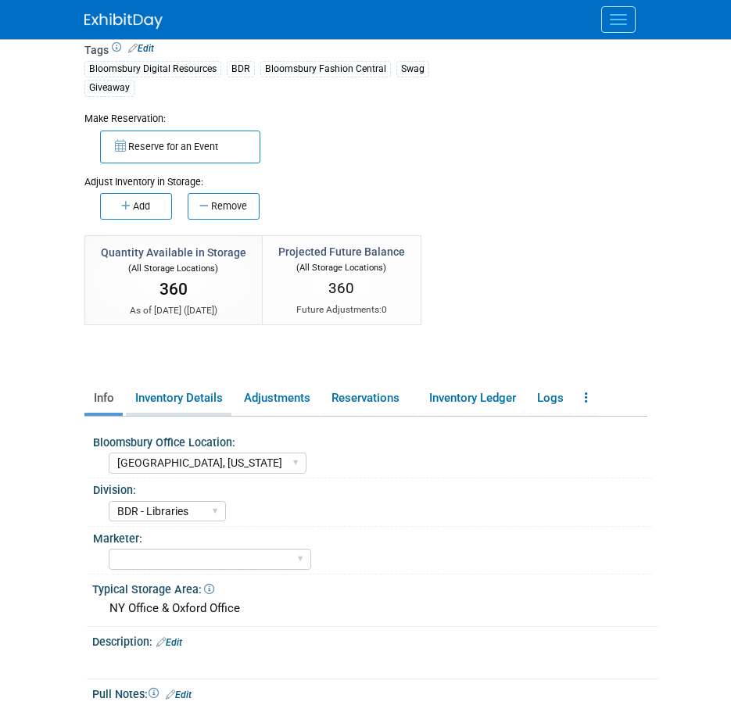
click at [186, 407] on link "Inventory Details" at bounding box center [179, 398] width 106 height 27
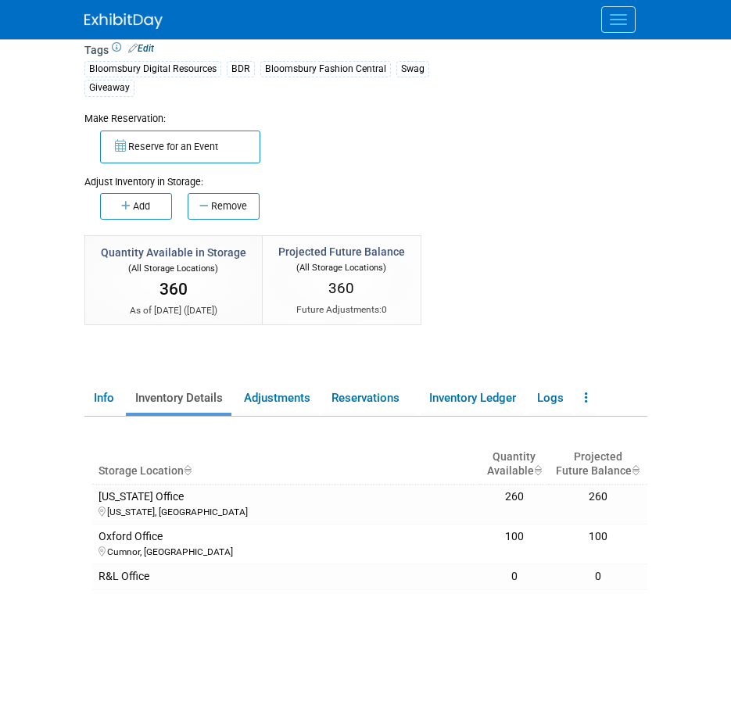
click at [67, 432] on body "A&P Conference Workspace Events Task Board Assets New Asset" at bounding box center [365, 98] width 731 height 716
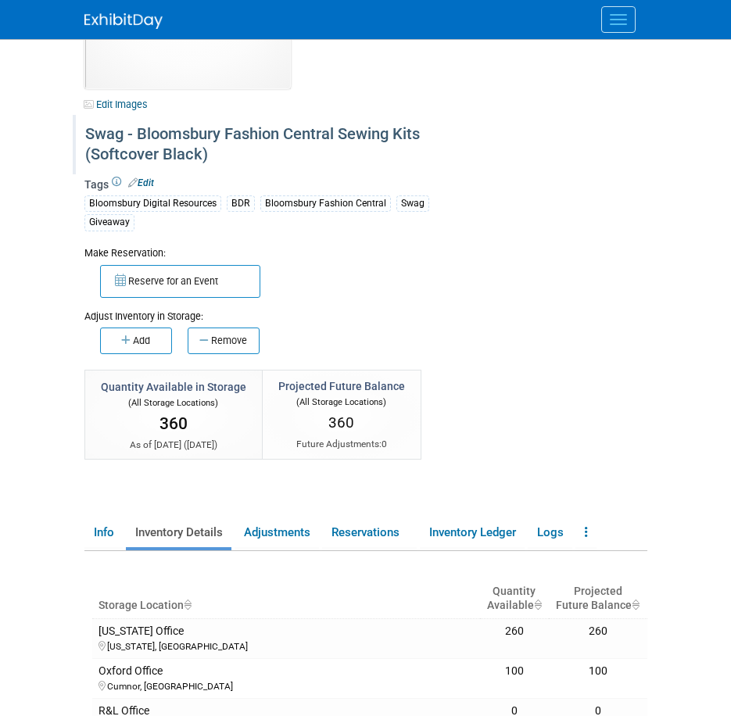
scroll to position [0, 0]
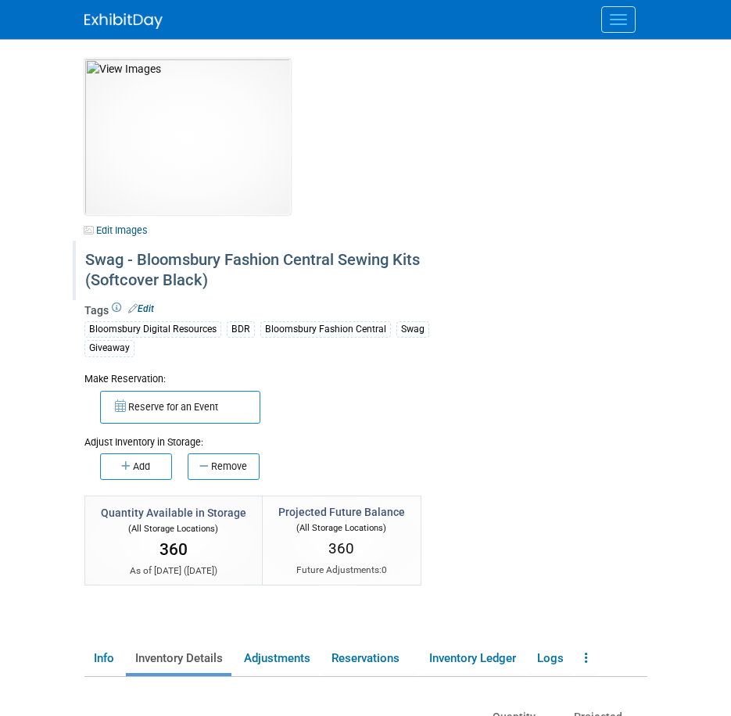
click at [207, 278] on div "Swag - Bloomsbury Fashion Central Sewing Kits (Softcover Black)" at bounding box center [266, 270] width 372 height 48
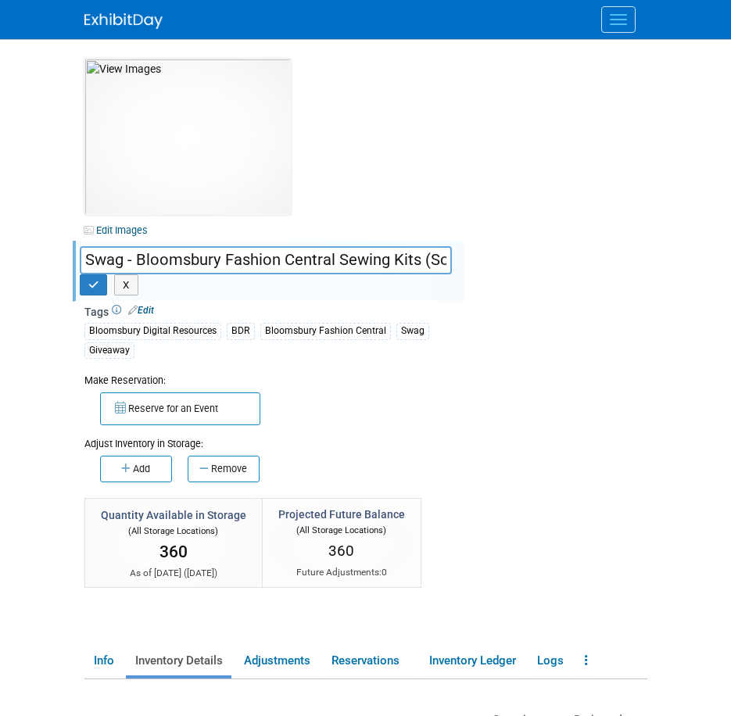
click at [207, 278] on div "X" at bounding box center [266, 286] width 372 height 22
click at [220, 264] on input "Swag - Bloomsbury Fashion Central Sewing Kits (Softcover Black)" at bounding box center [266, 259] width 372 height 27
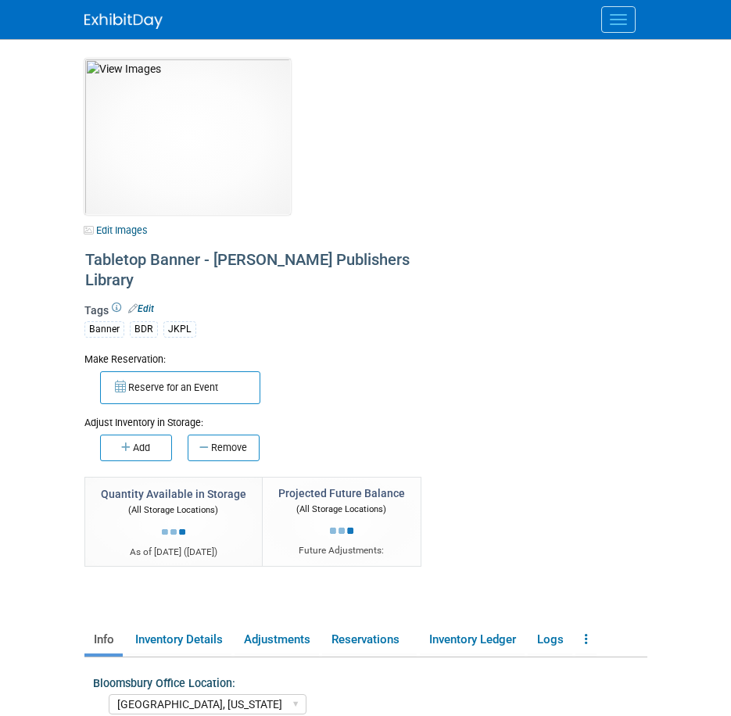
select select "[GEOGRAPHIC_DATA], [US_STATE]"
select select "BDR - Libraries"
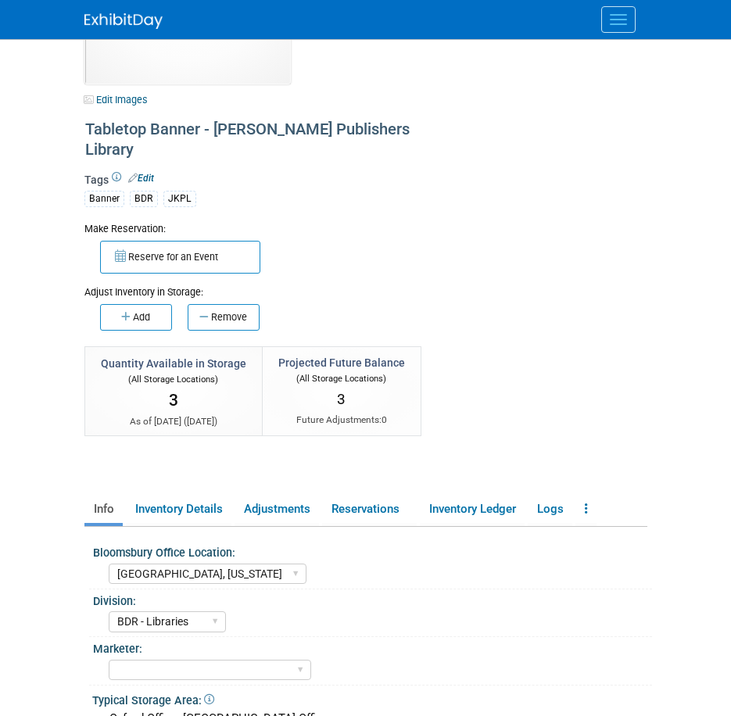
click at [195, 494] on ul "Info Inventory Details Adjustments Reservations Inventory Ledger Logs Copy/Dupl…" at bounding box center [365, 510] width 563 height 33
click at [187, 504] on link "Inventory Details" at bounding box center [179, 509] width 106 height 27
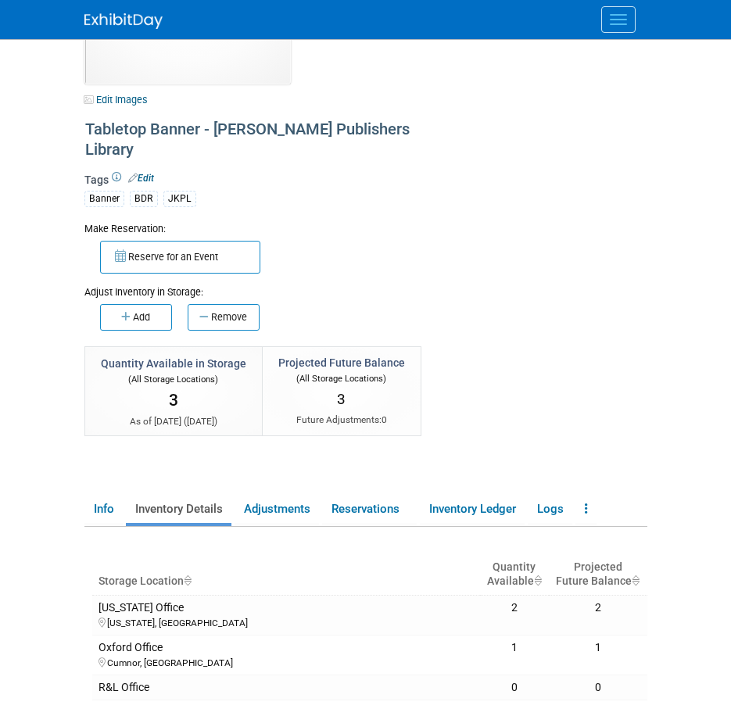
scroll to position [0, 0]
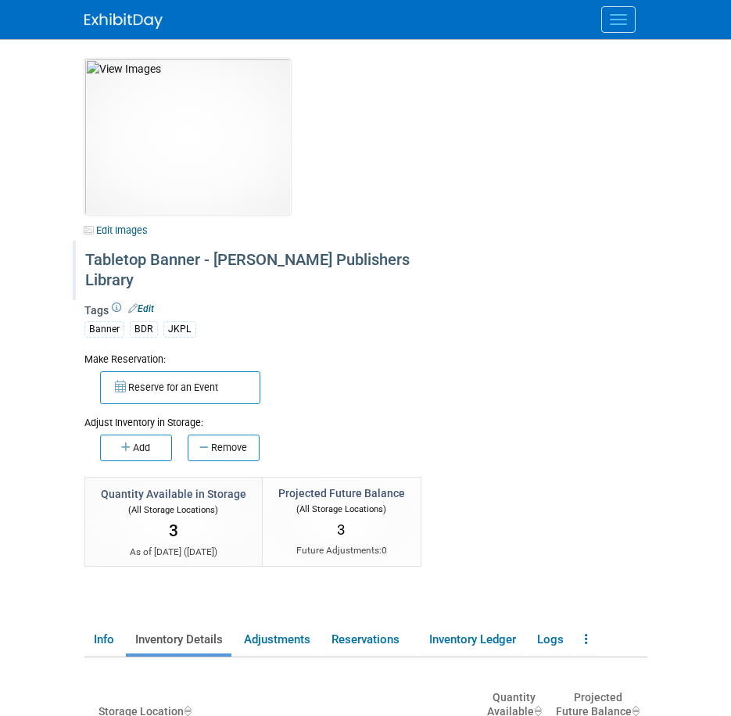
click at [223, 264] on div "Tabletop Banner - [PERSON_NAME] Publishers Library" at bounding box center [266, 270] width 372 height 48
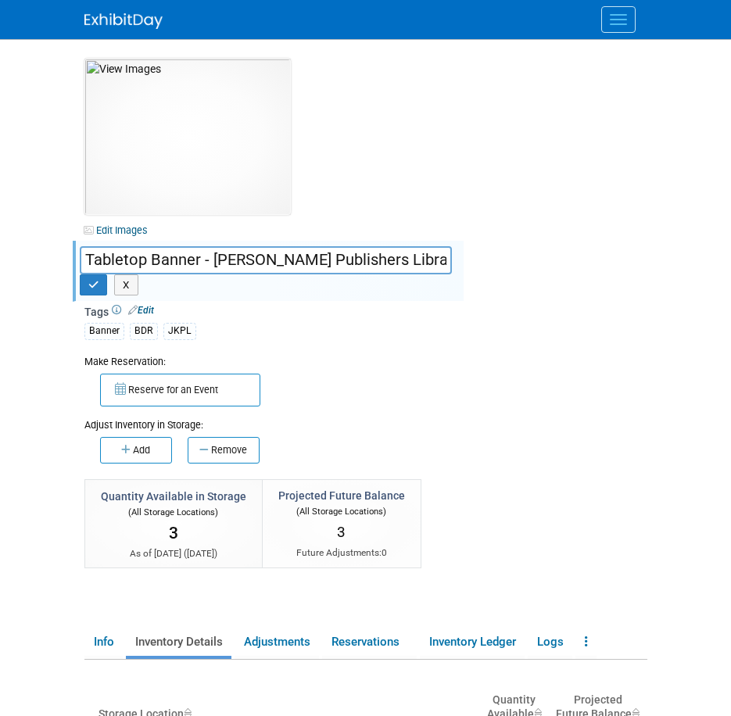
click at [223, 264] on input "Tabletop Banner - [PERSON_NAME] Publishers Library" at bounding box center [266, 259] width 372 height 27
click at [223, 264] on input "Tabletop Banner - Jessica Kingsley Publishers Library" at bounding box center [266, 259] width 372 height 27
drag, startPoint x: 387, startPoint y: 132, endPoint x: 382, endPoint y: 184, distance: 51.9
click at [389, 132] on div "10031442-10721594-b8eda24c-08d8-4ba5-8e3a-b10d44ace22f.jpg Edit Images Collater…" at bounding box center [366, 338] width 587 height 558
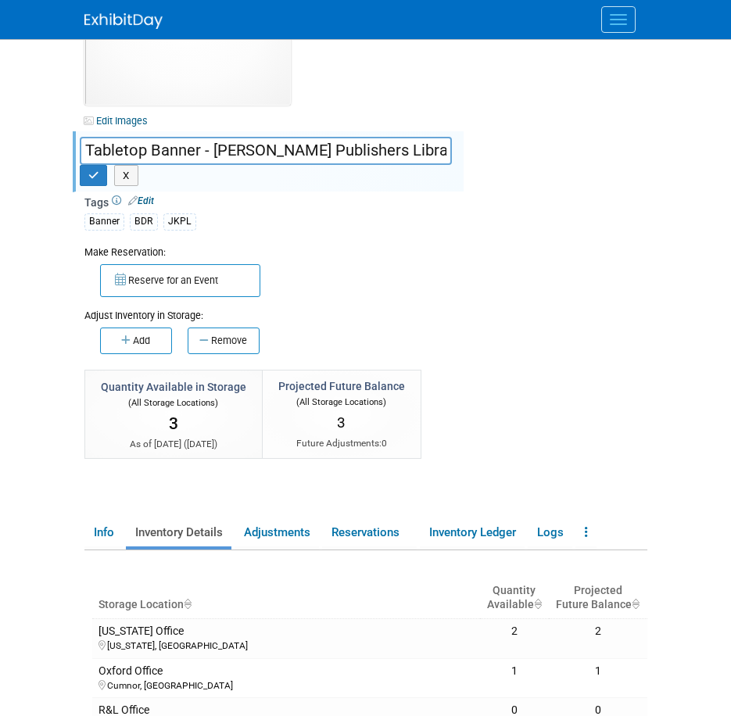
scroll to position [131, 0]
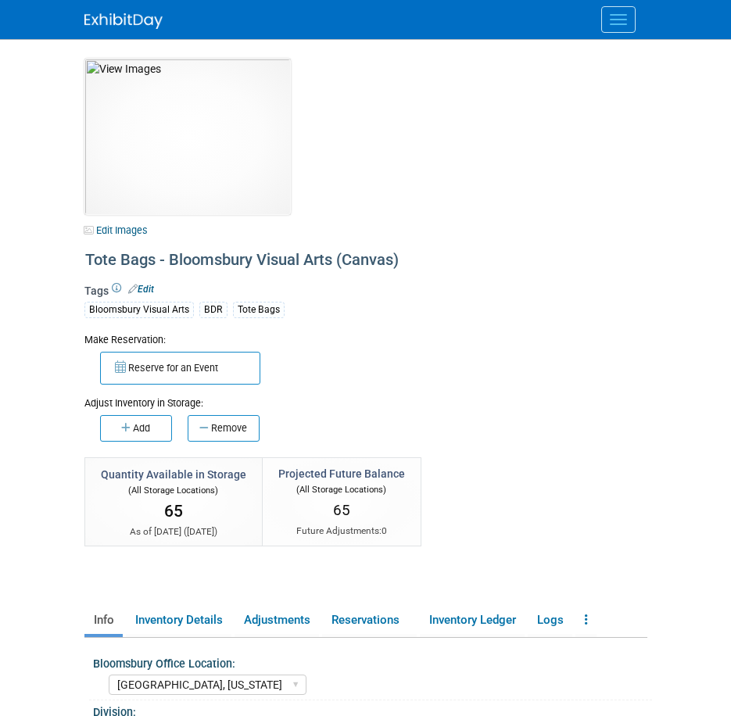
select select "[GEOGRAPHIC_DATA], [US_STATE]"
select select "BDR - Libraries"
click at [190, 619] on link "Inventory Details" at bounding box center [179, 620] width 106 height 27
select select "[GEOGRAPHIC_DATA], [US_STATE]"
select select "BDR - Libraries"
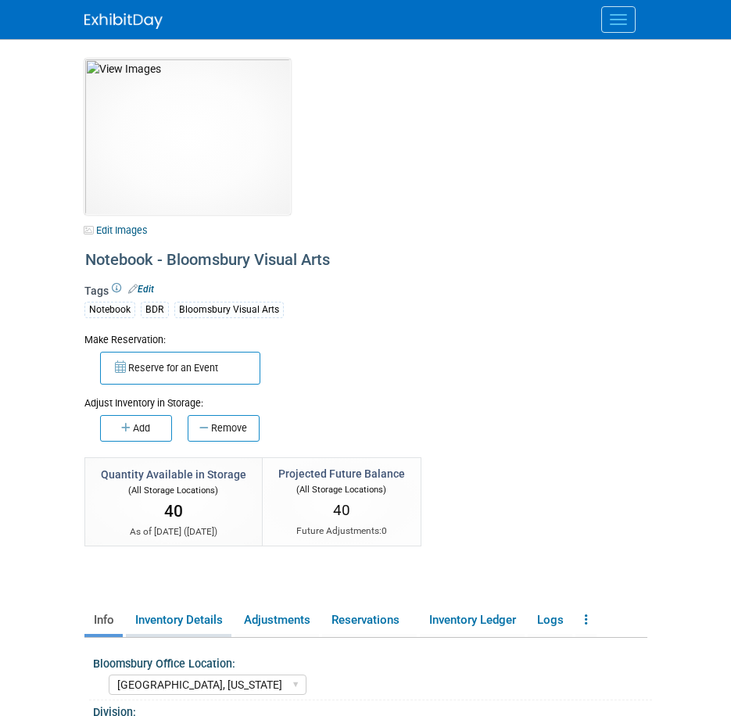
click at [154, 619] on link "Inventory Details" at bounding box center [179, 620] width 106 height 27
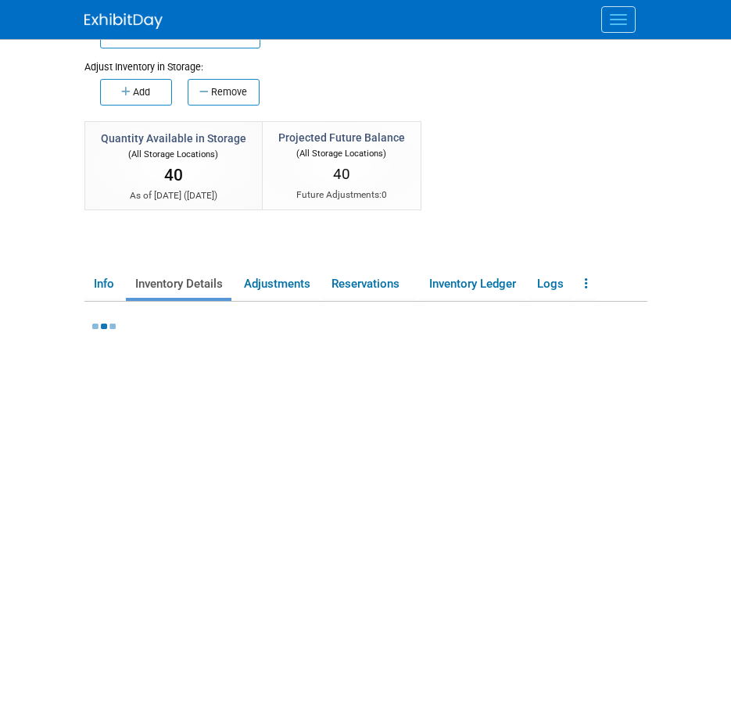
scroll to position [391, 0]
